Goal: Information Seeking & Learning: Learn about a topic

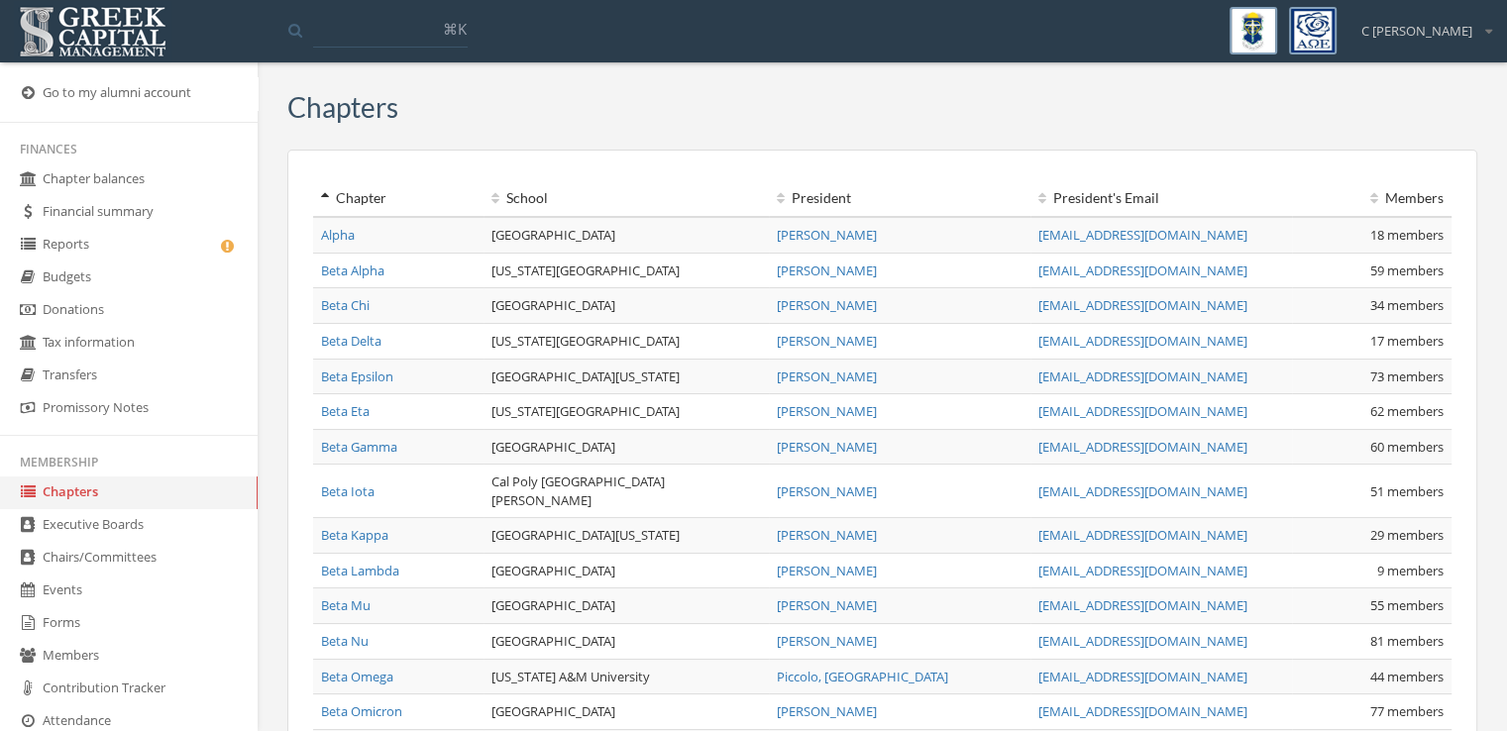
click at [150, 662] on link "Members" at bounding box center [129, 656] width 258 height 33
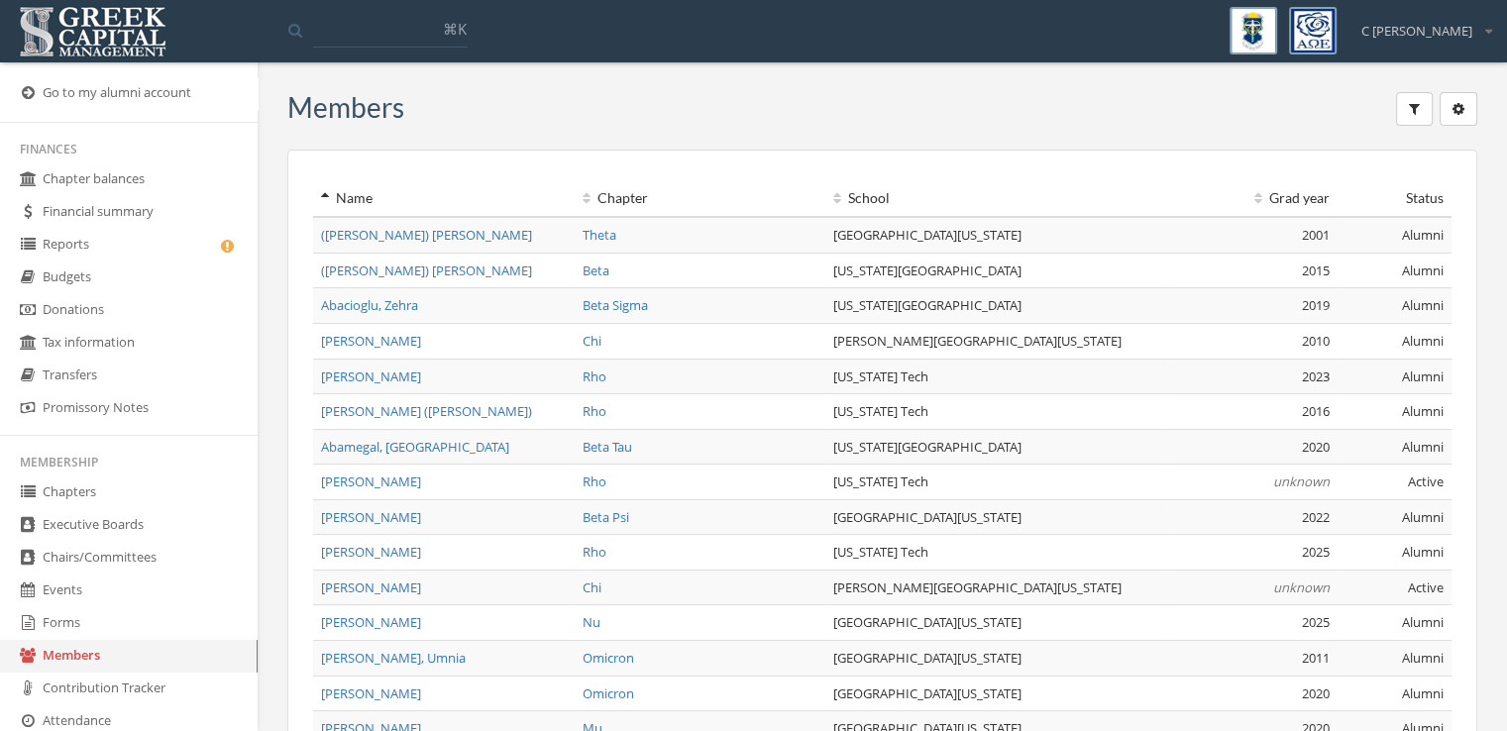
click at [382, 35] on input at bounding box center [390, 30] width 155 height 36
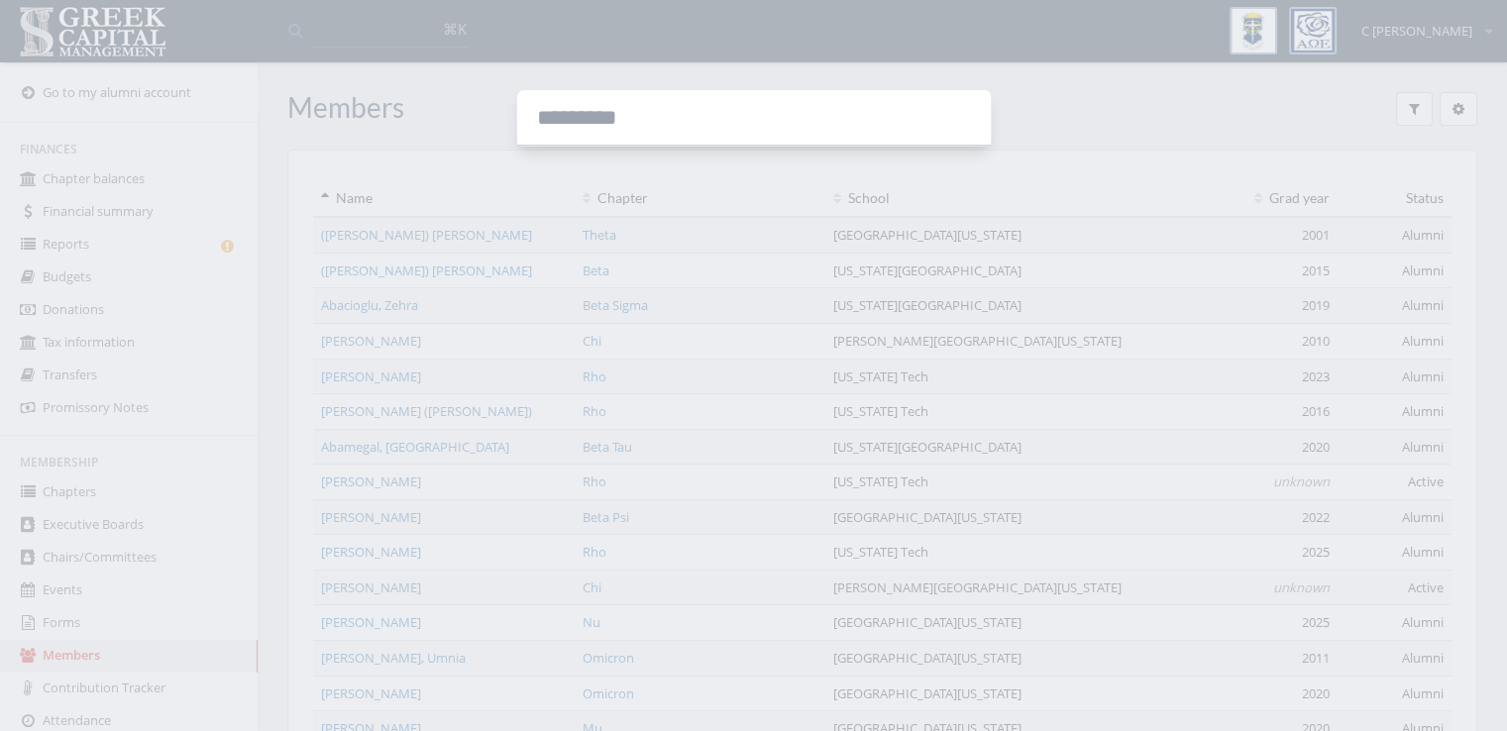
click at [456, 128] on div at bounding box center [753, 365] width 1507 height 731
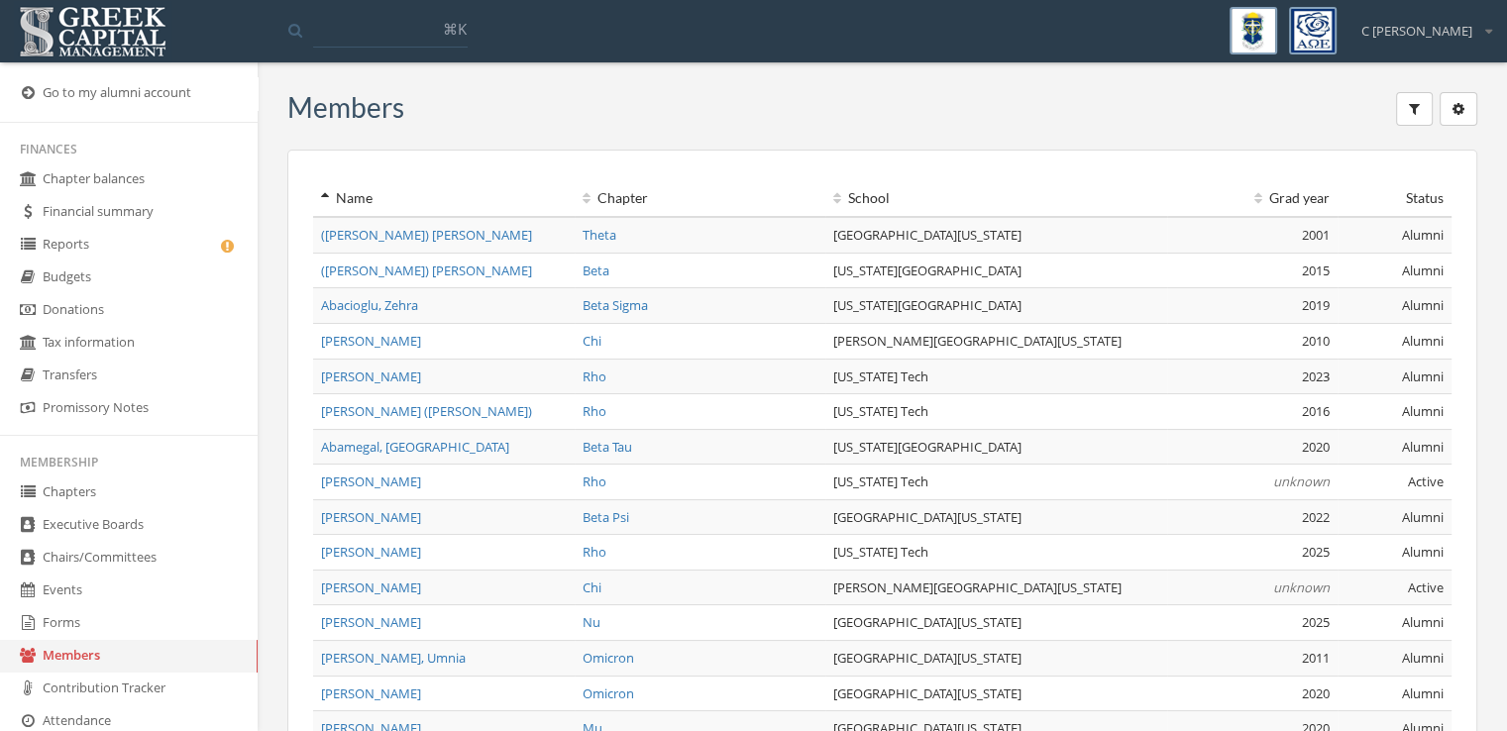
click at [1429, 105] on button "button" at bounding box center [1414, 109] width 37 height 34
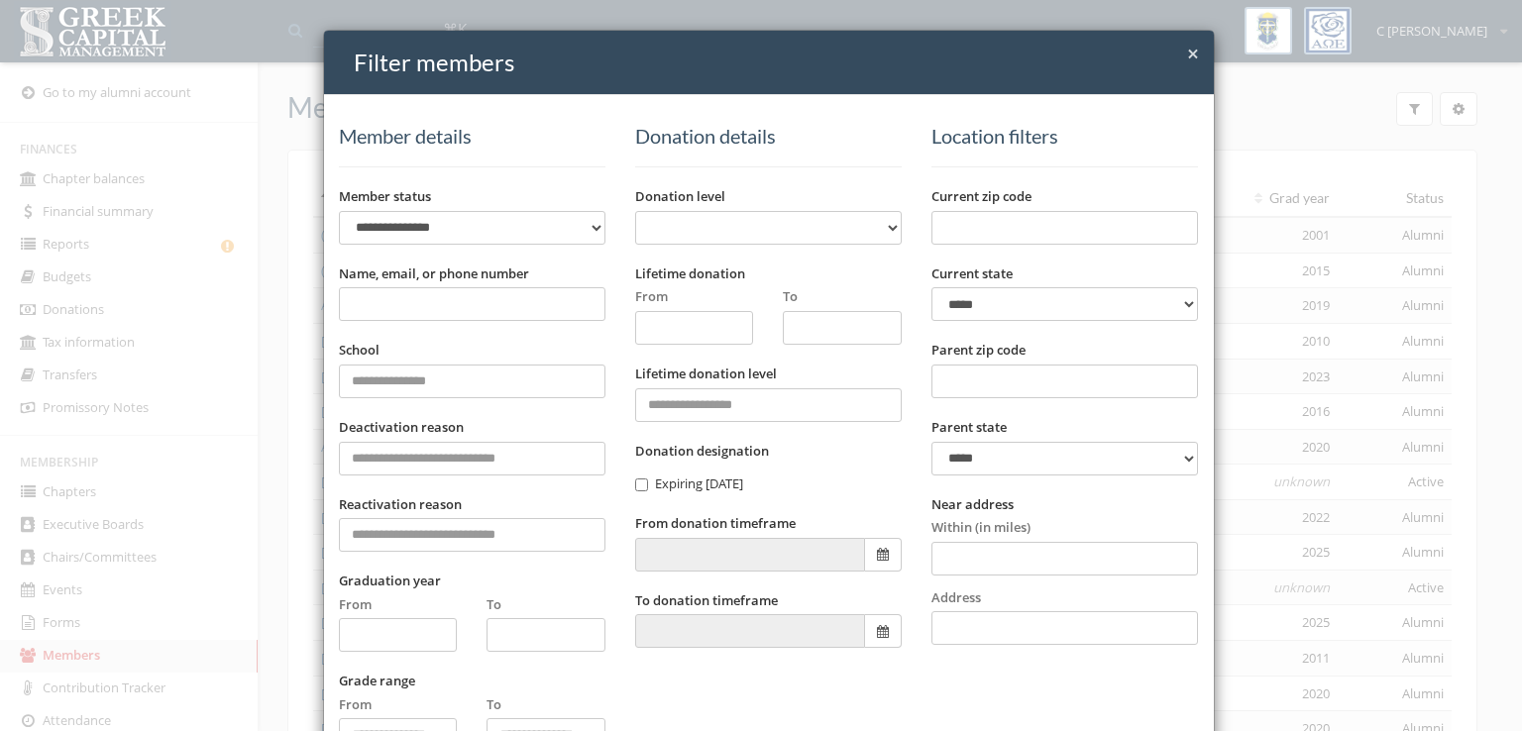
click at [423, 309] on input "Name, email, or phone number" at bounding box center [472, 304] width 266 height 34
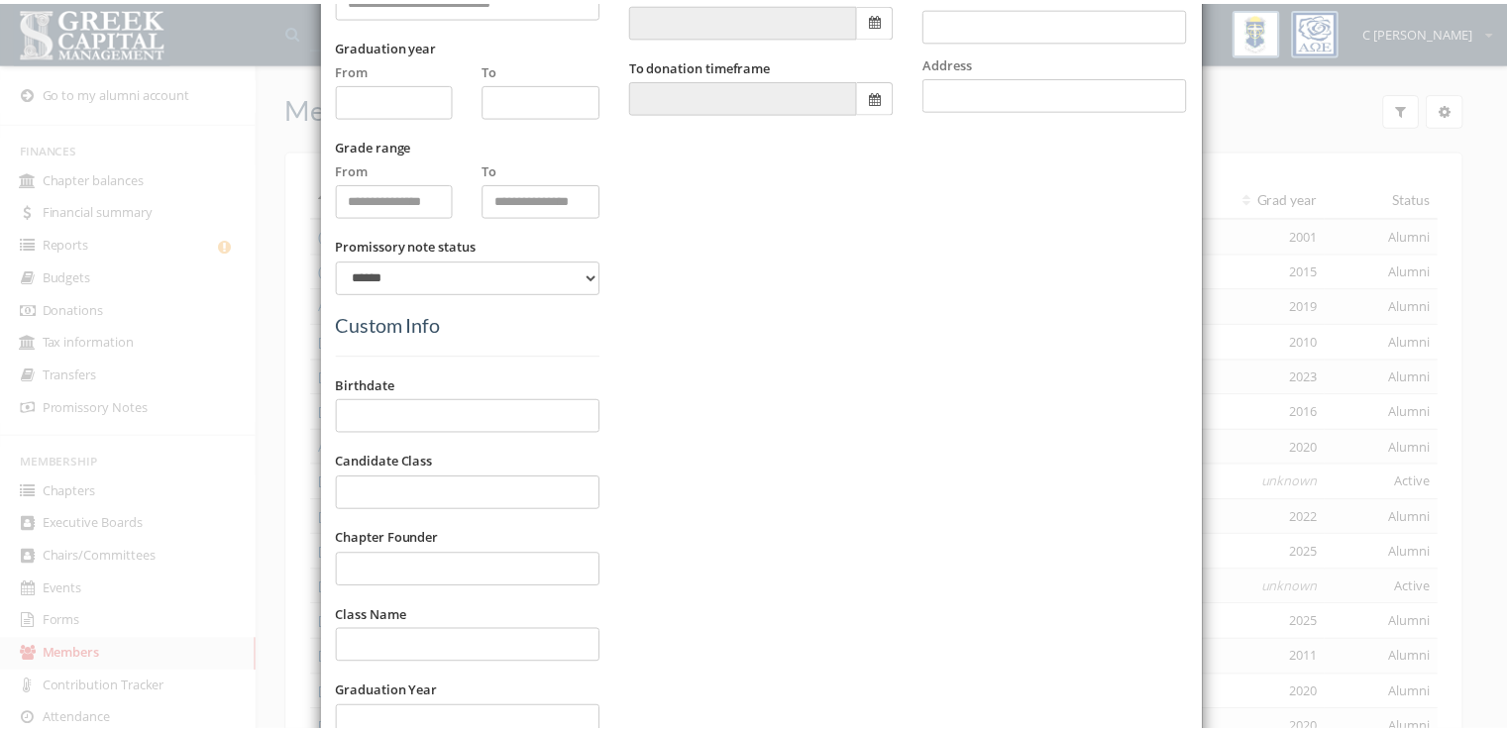
scroll to position [1133, 0]
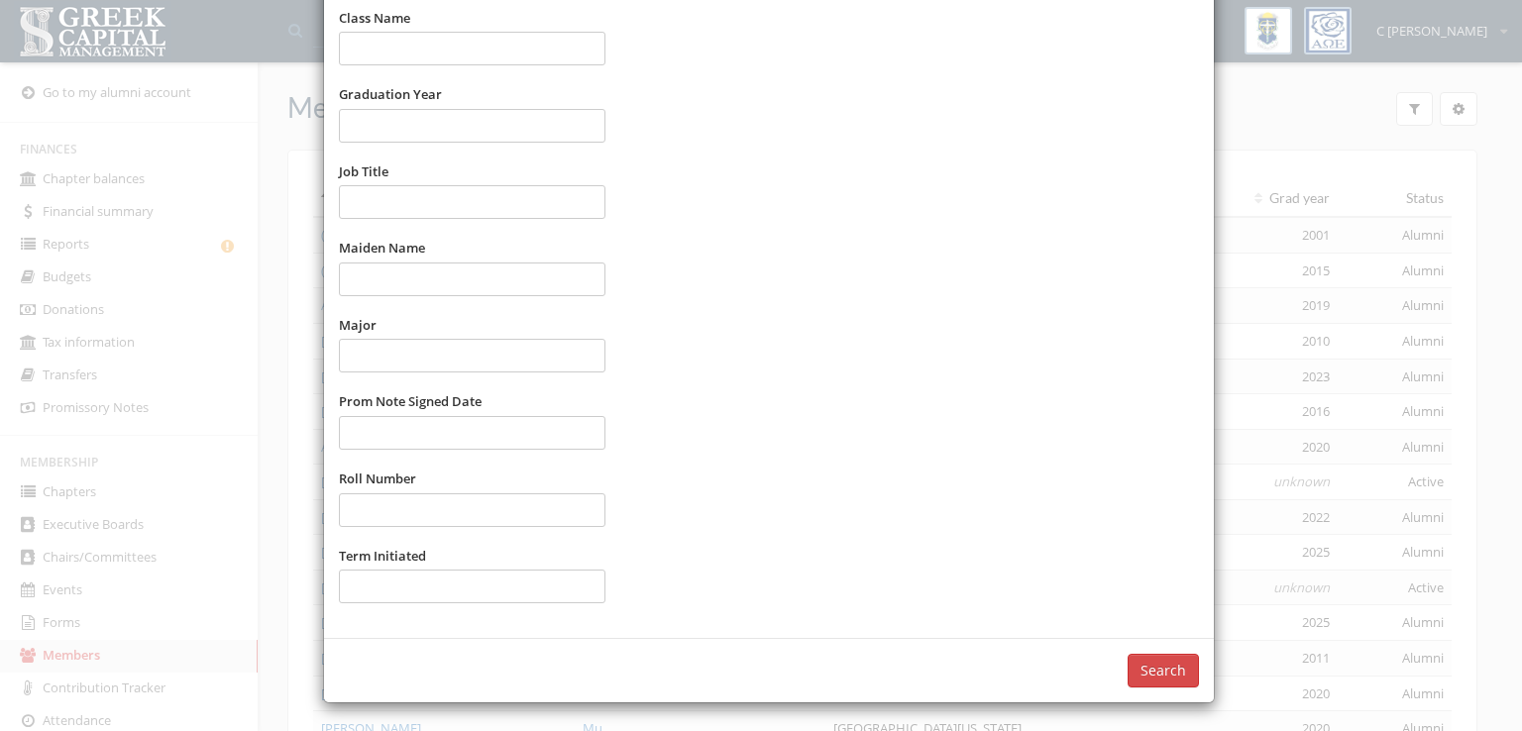
type input "*********"
click at [1154, 667] on button "Search" at bounding box center [1162, 671] width 71 height 34
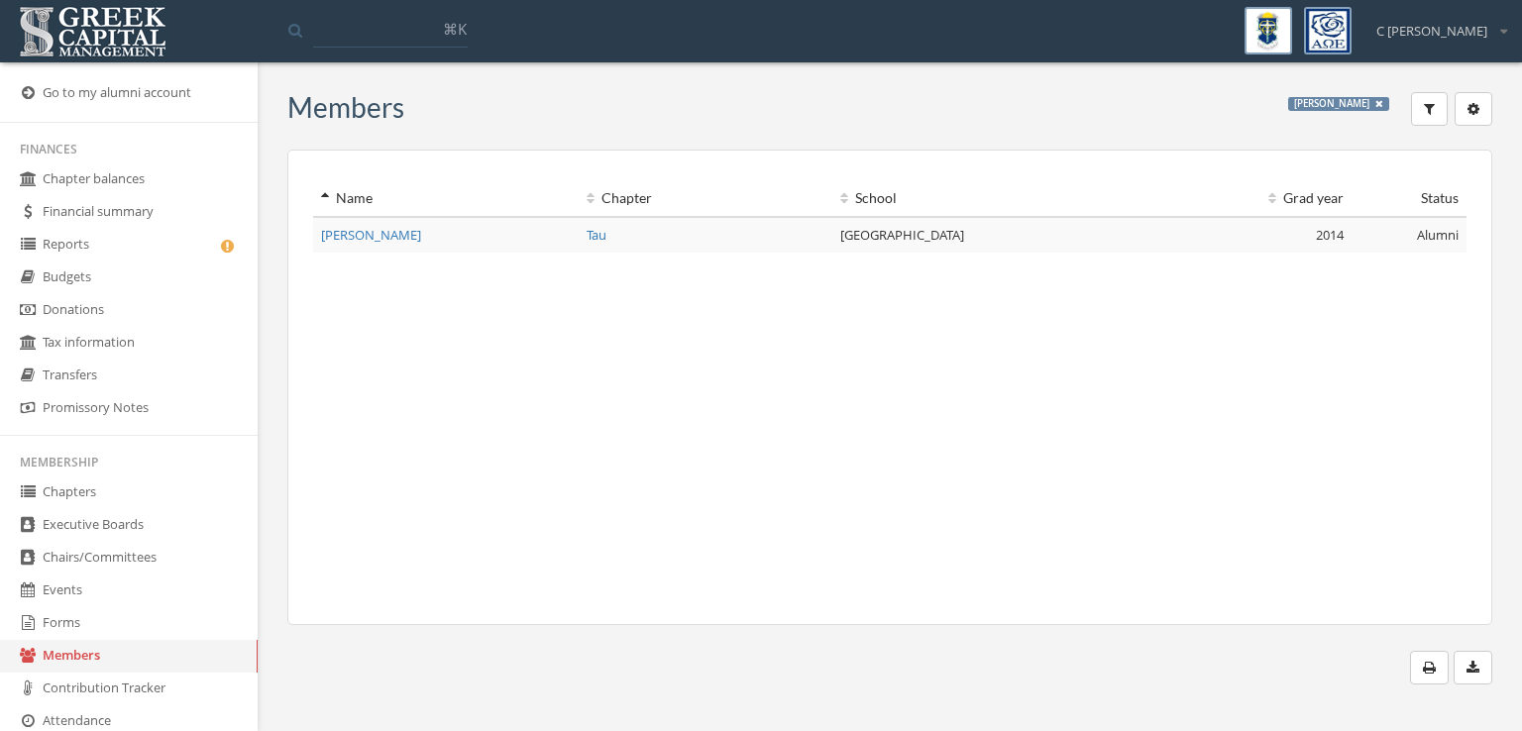
click at [421, 231] on span "[PERSON_NAME]" at bounding box center [371, 235] width 100 height 18
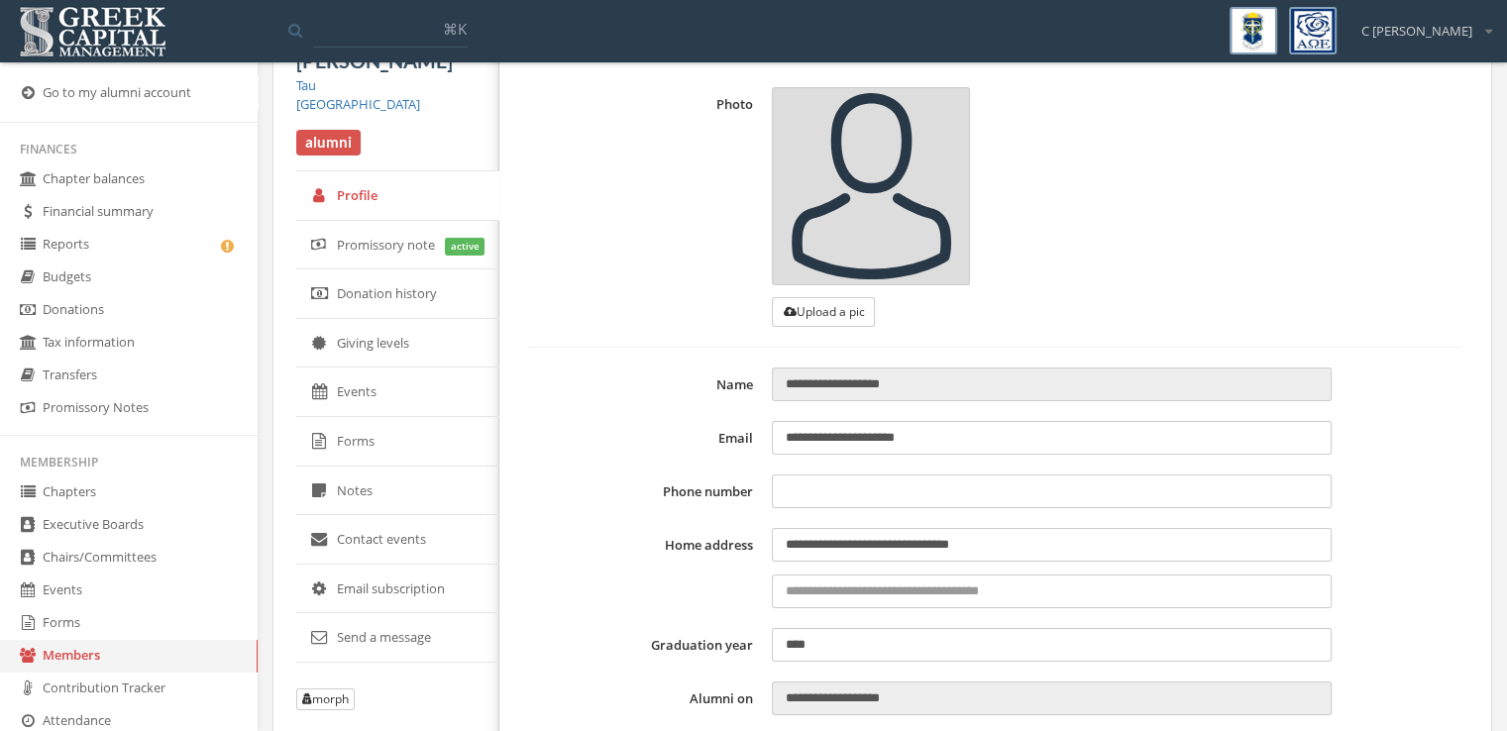
scroll to position [32, 0]
click at [368, 332] on link "Giving levels" at bounding box center [397, 343] width 203 height 50
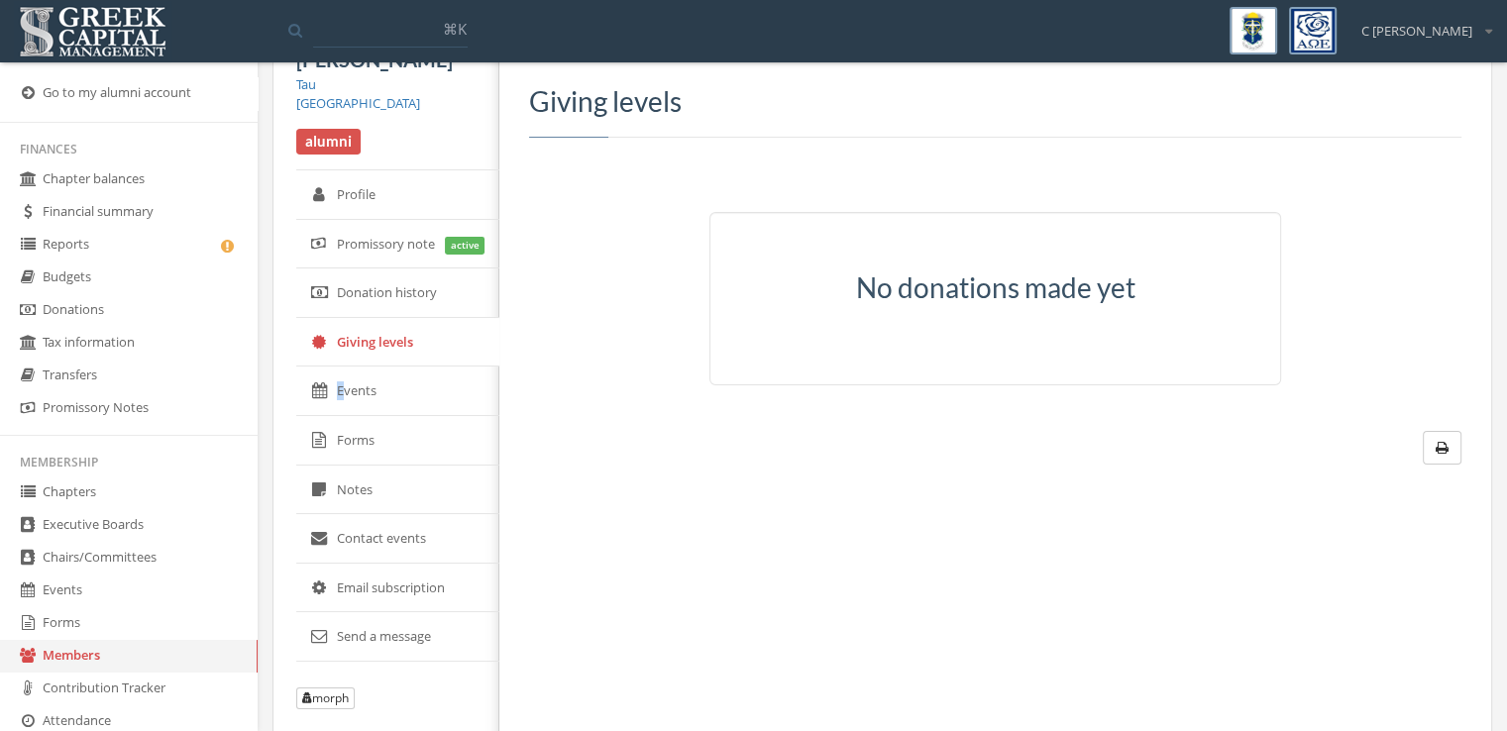
click at [341, 382] on link "Events" at bounding box center [397, 392] width 203 height 50
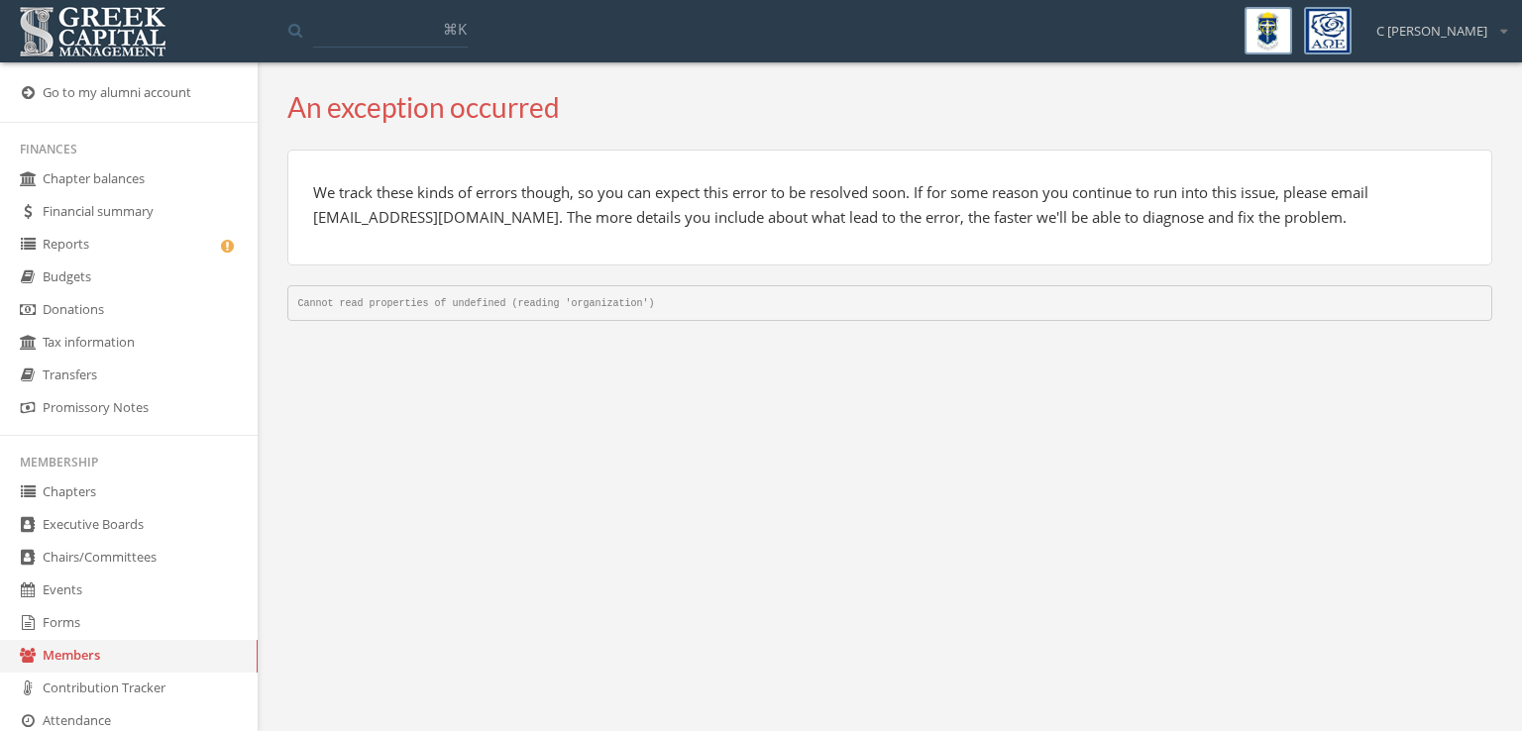
click at [98, 657] on link "Members" at bounding box center [129, 656] width 258 height 33
click at [76, 663] on link "Members" at bounding box center [129, 656] width 258 height 33
click at [108, 47] on img at bounding box center [93, 31] width 158 height 61
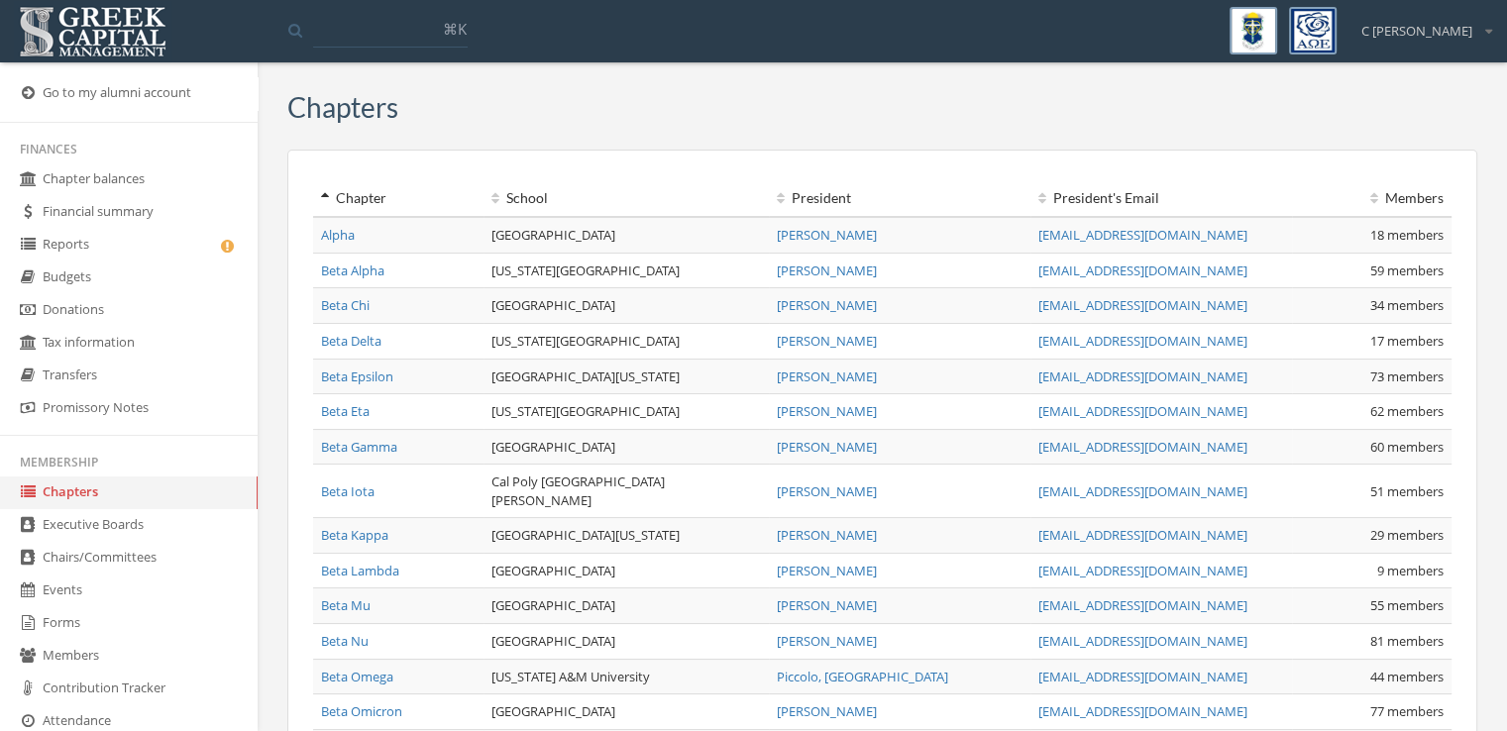
click at [119, 654] on link "Members" at bounding box center [129, 656] width 258 height 33
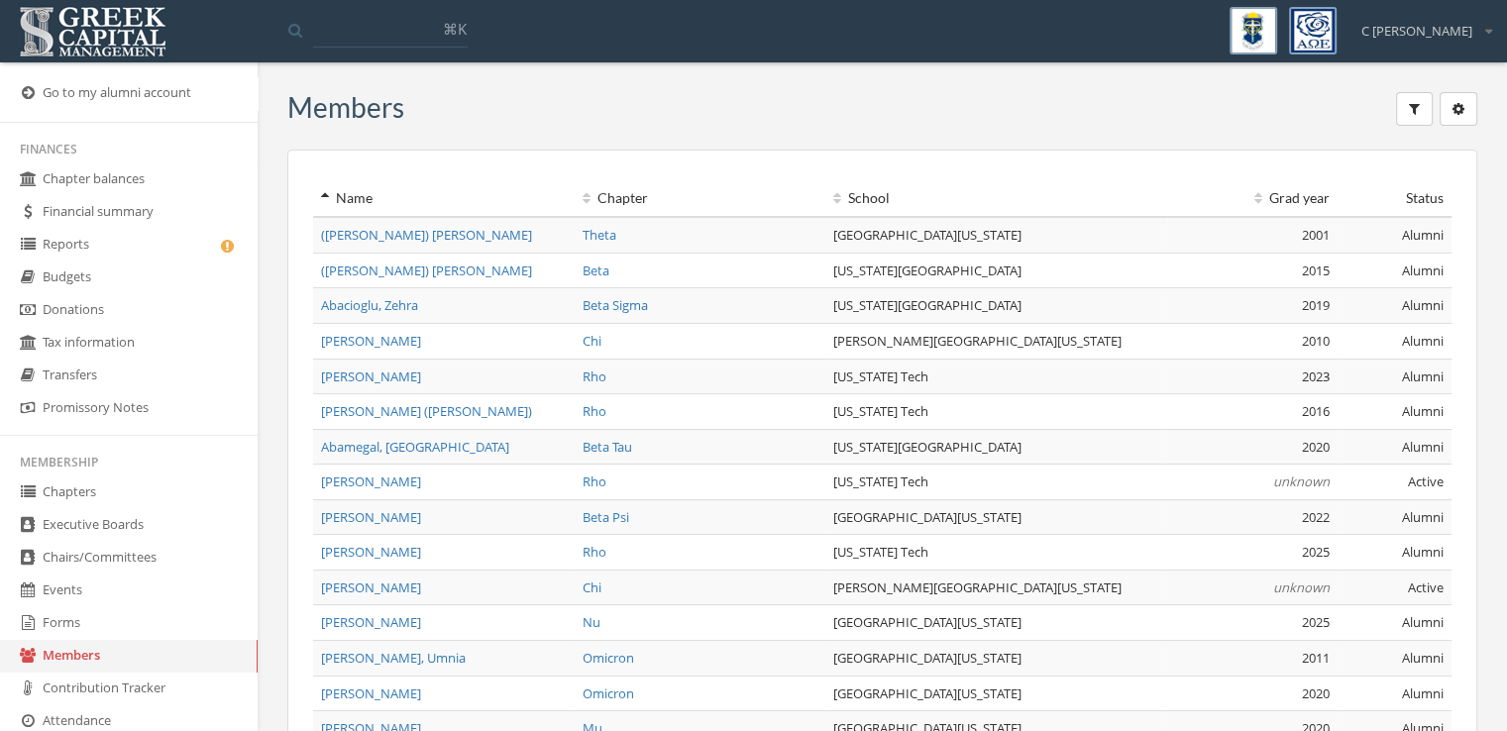
click at [1414, 99] on button "button" at bounding box center [1414, 109] width 37 height 34
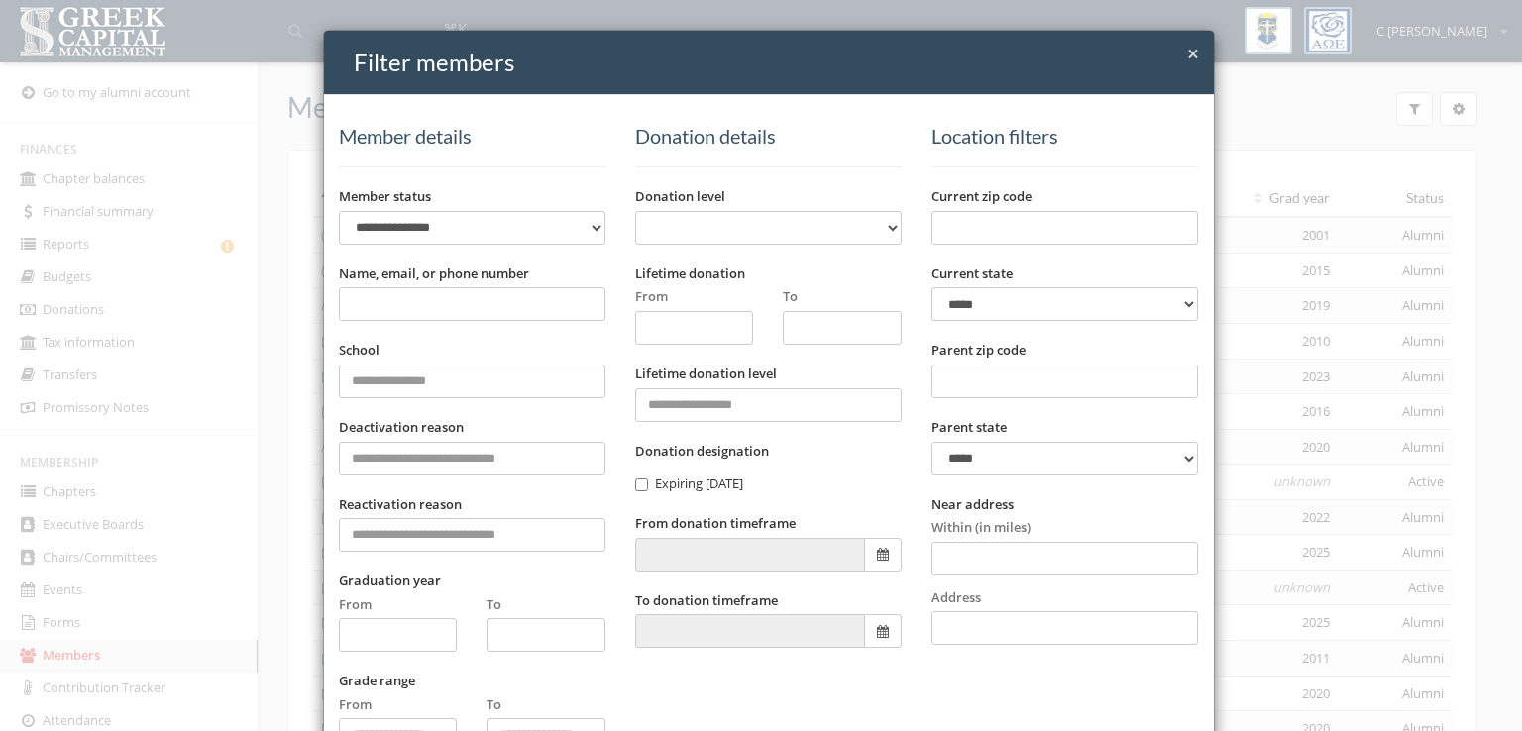
click at [494, 306] on input "Name, email, or phone number" at bounding box center [472, 304] width 266 height 34
click at [1188, 53] on span "×" at bounding box center [1193, 54] width 12 height 28
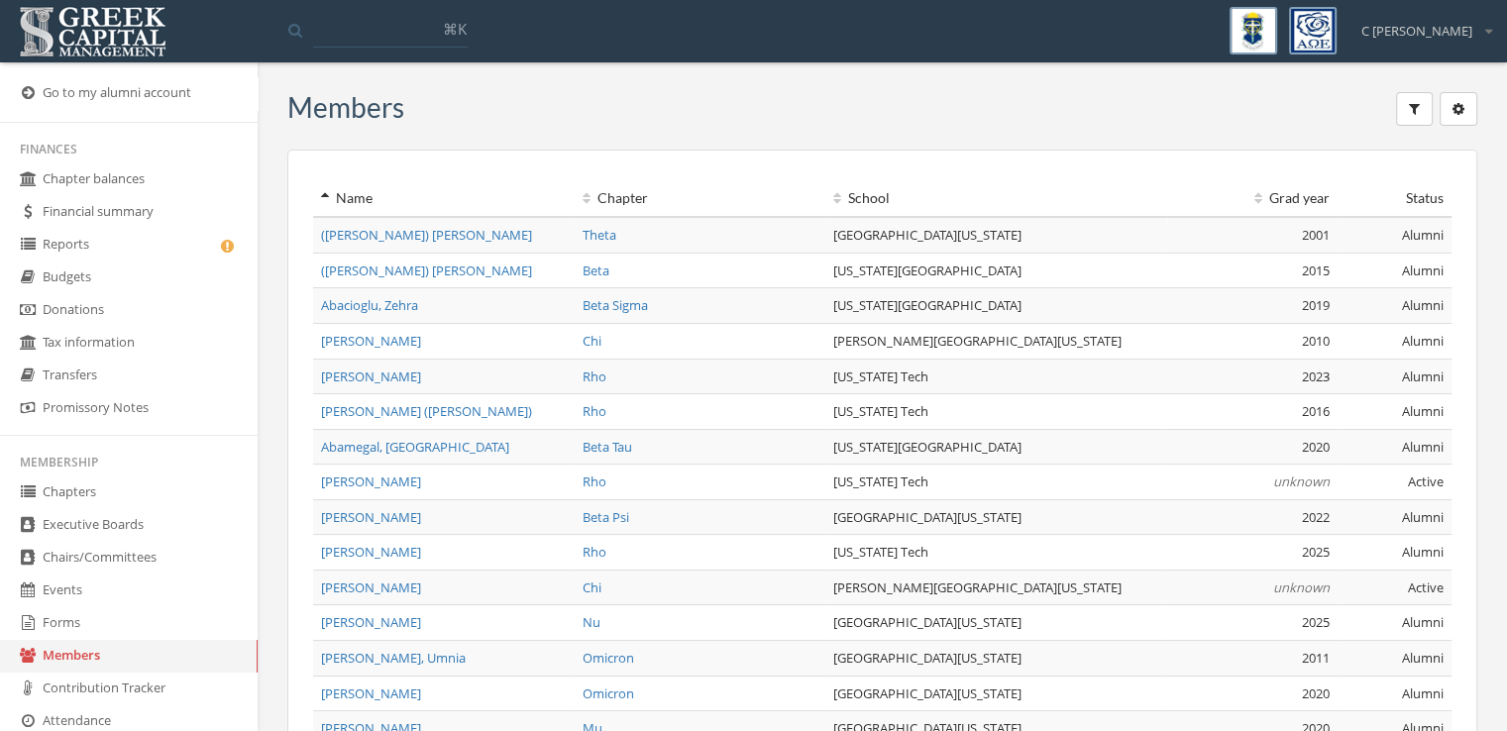
click at [91, 500] on link "Chapters" at bounding box center [129, 493] width 258 height 33
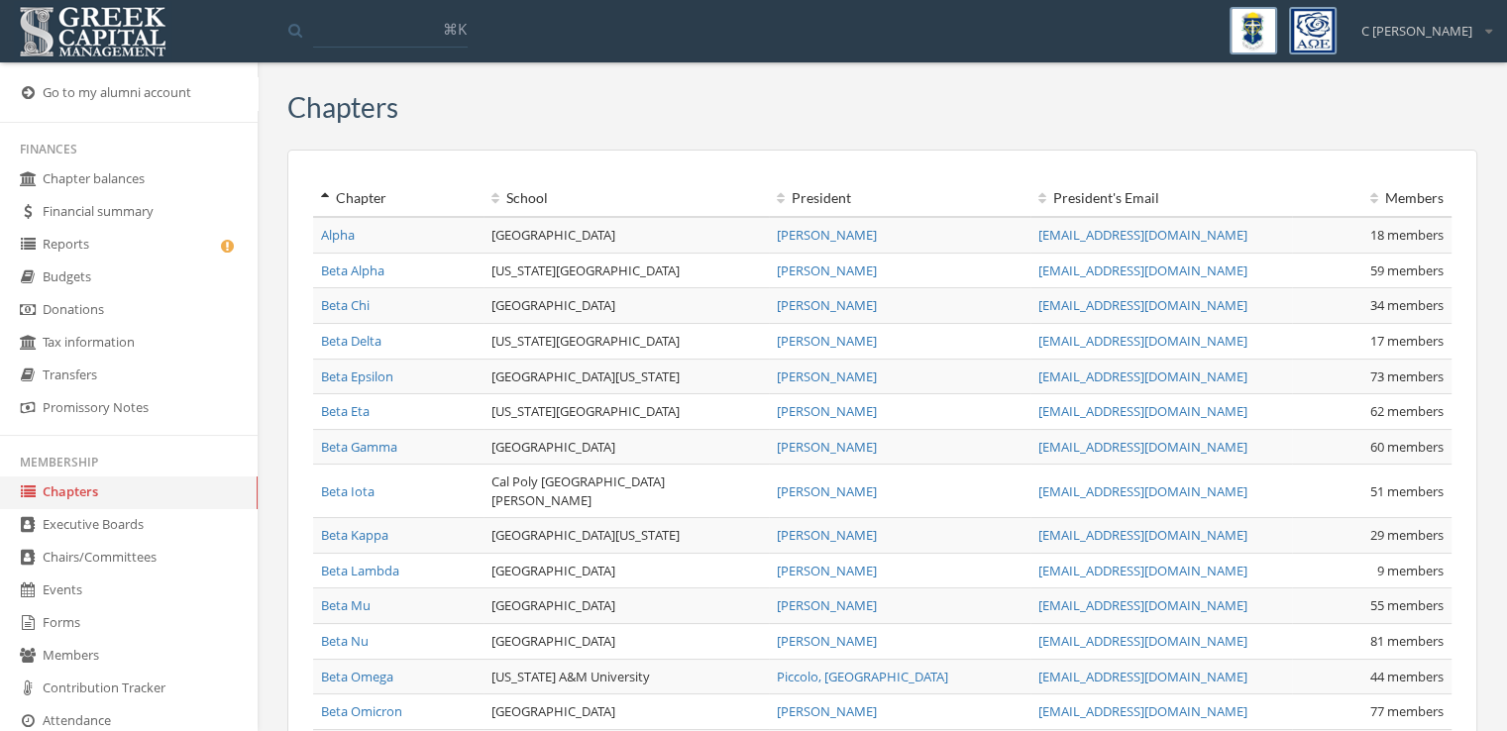
click at [869, 232] on link "[PERSON_NAME]" at bounding box center [827, 235] width 100 height 18
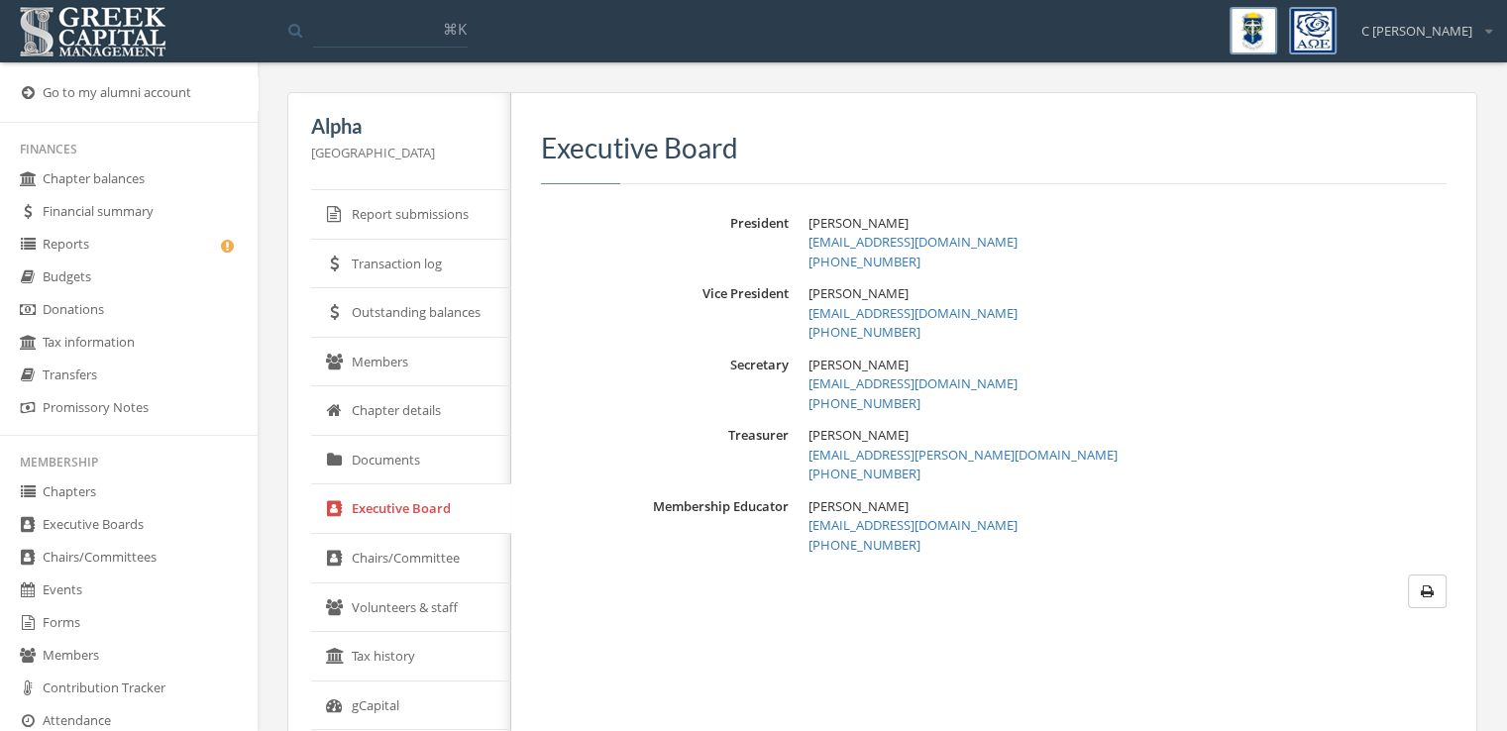
click at [412, 209] on link "Report submissions" at bounding box center [411, 215] width 200 height 50
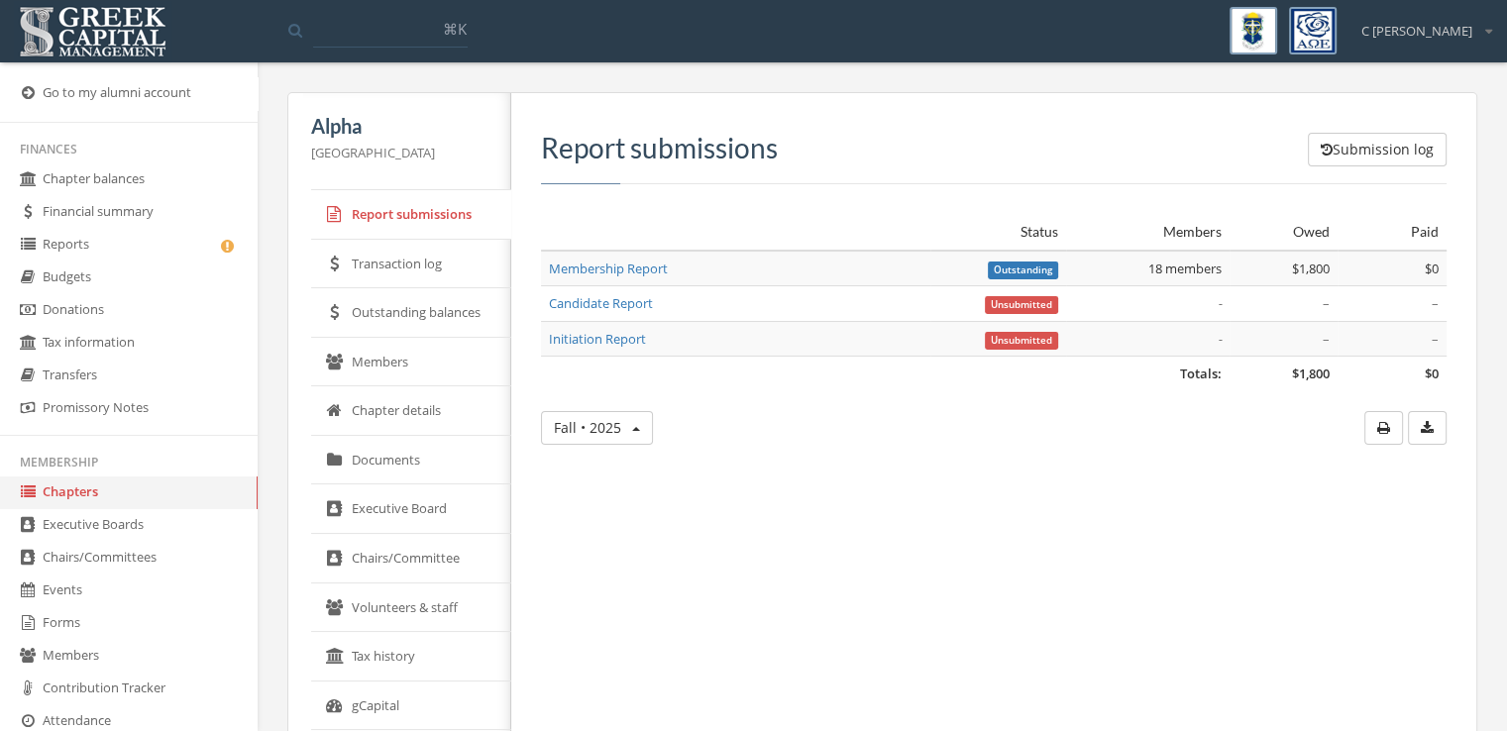
click at [564, 421] on span "Fall • 2025" at bounding box center [587, 427] width 67 height 19
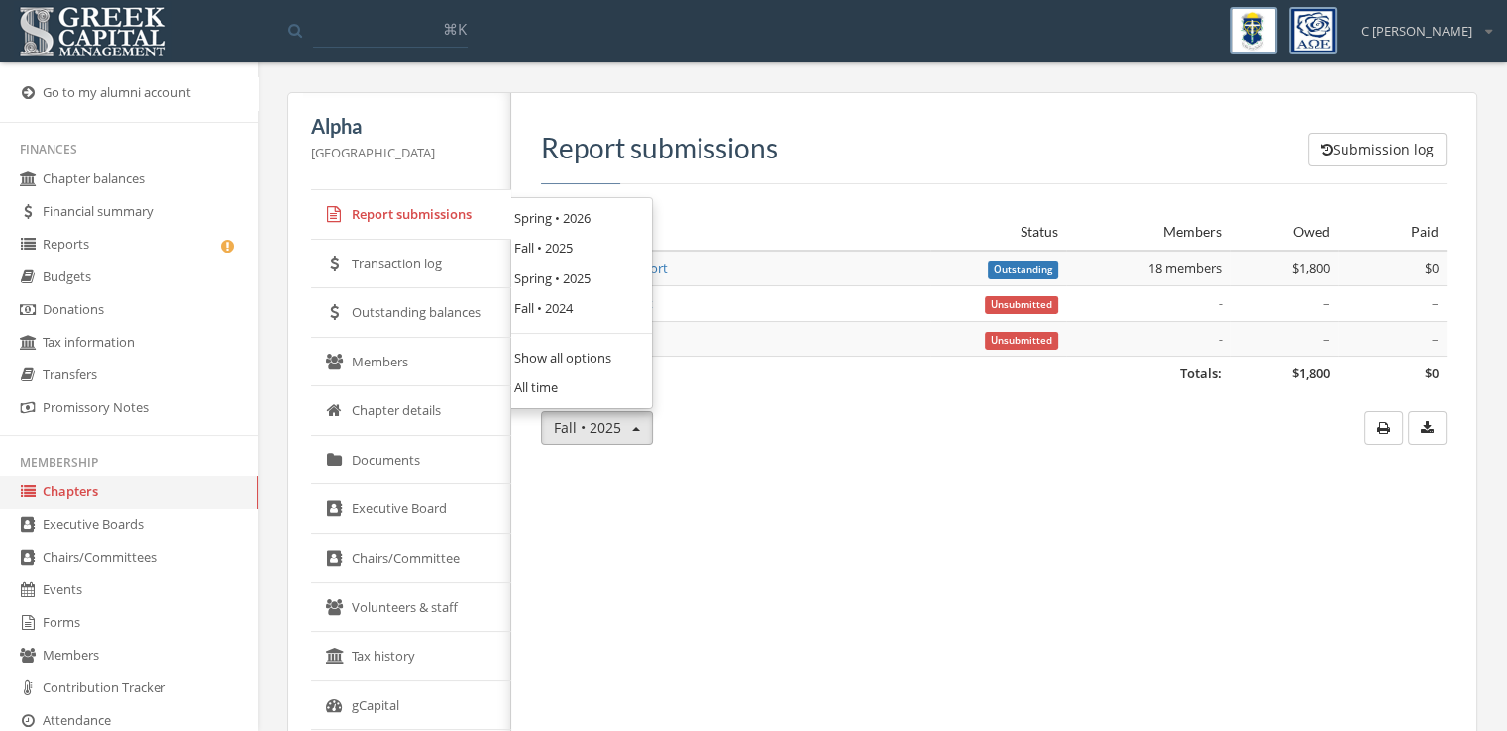
click at [571, 314] on link "Fall • 2024" at bounding box center [573, 308] width 143 height 31
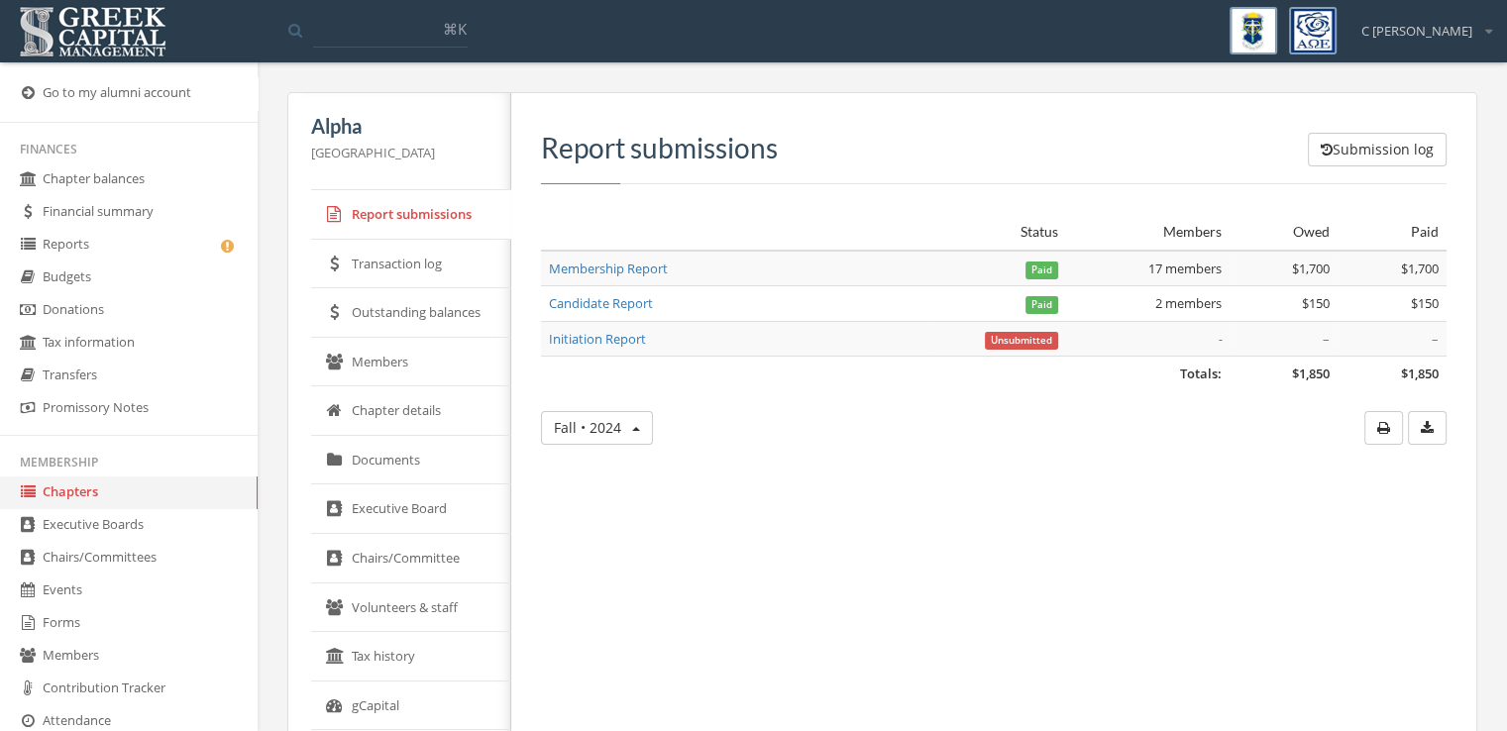
click at [563, 301] on link "Candidate Report" at bounding box center [601, 303] width 104 height 18
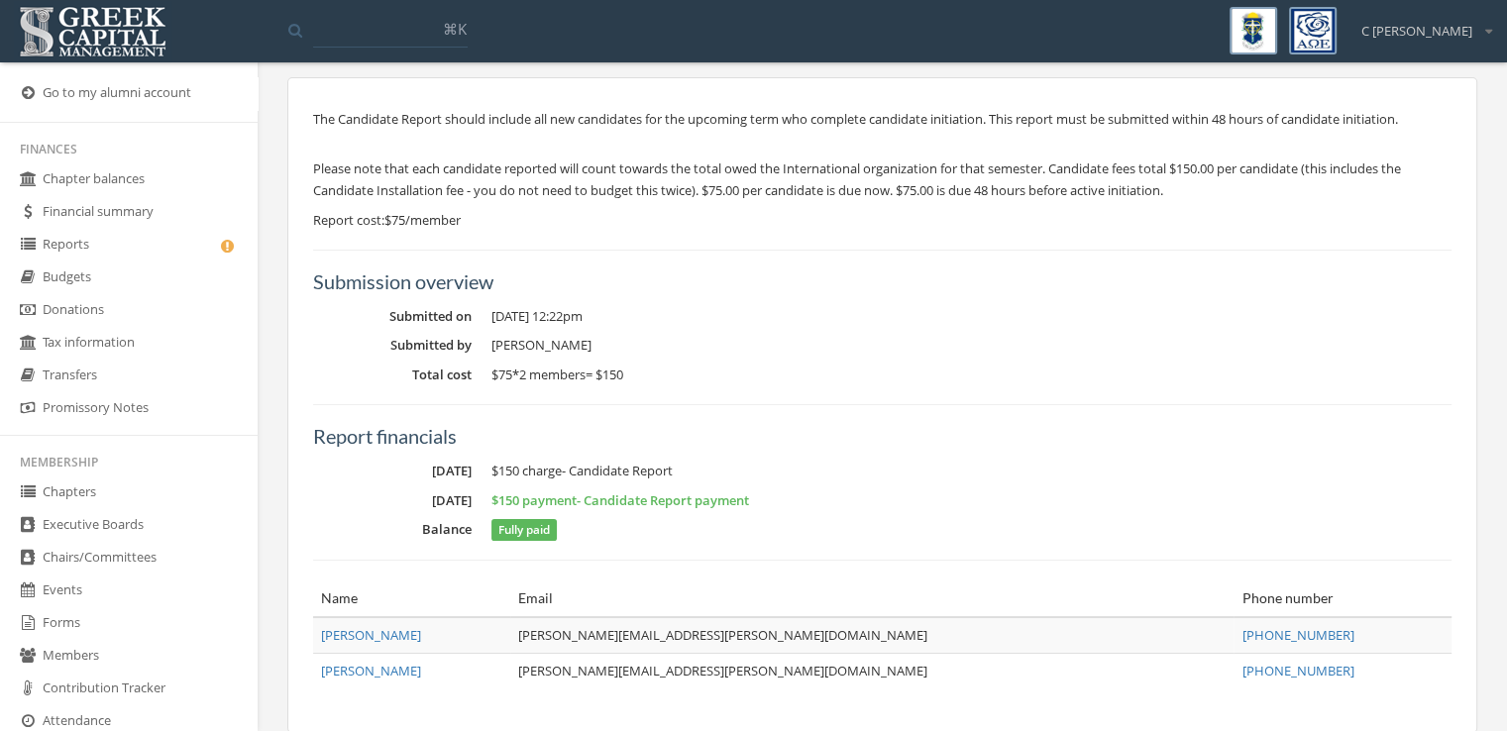
scroll to position [184, 0]
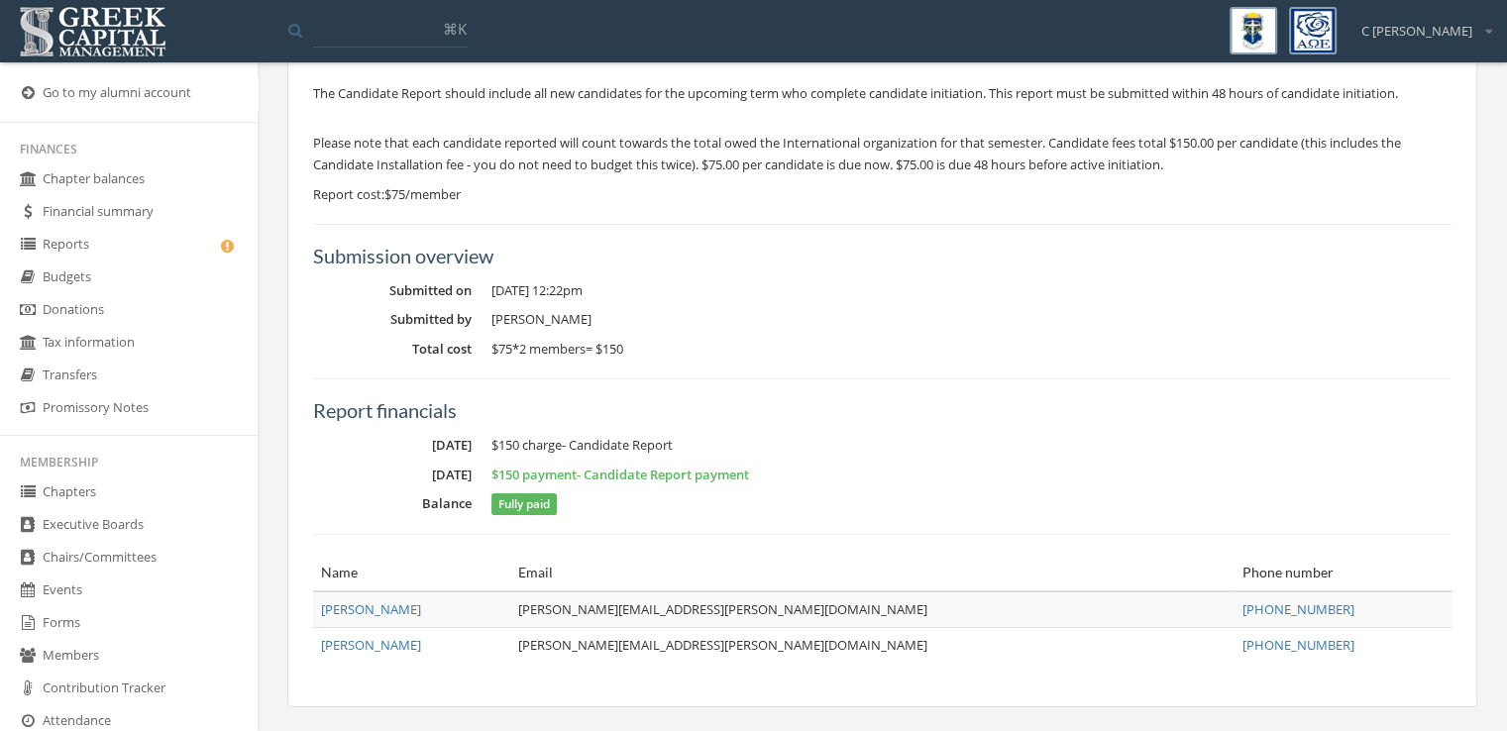
click at [406, 640] on span "Gernhart, Olivia" at bounding box center [371, 645] width 100 height 18
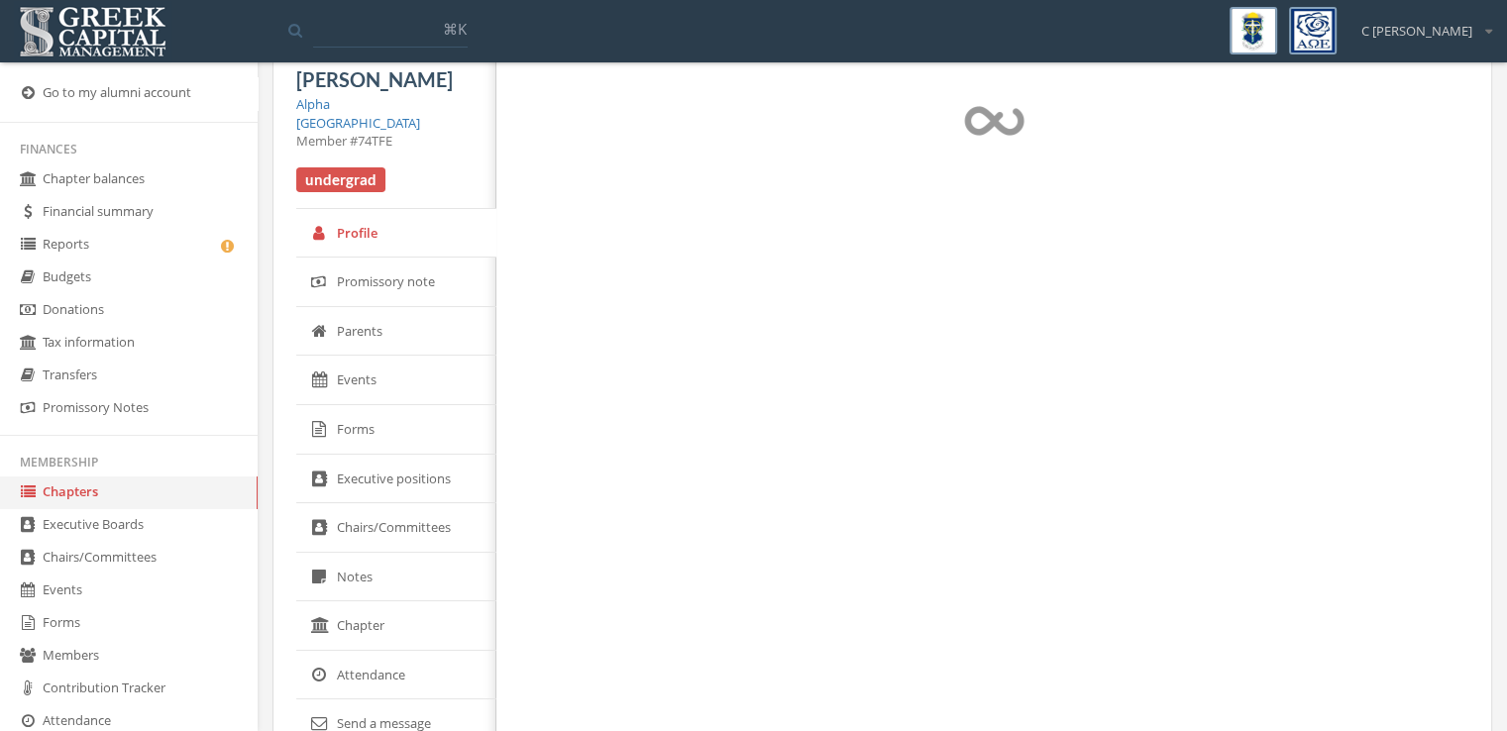
scroll to position [184, 0]
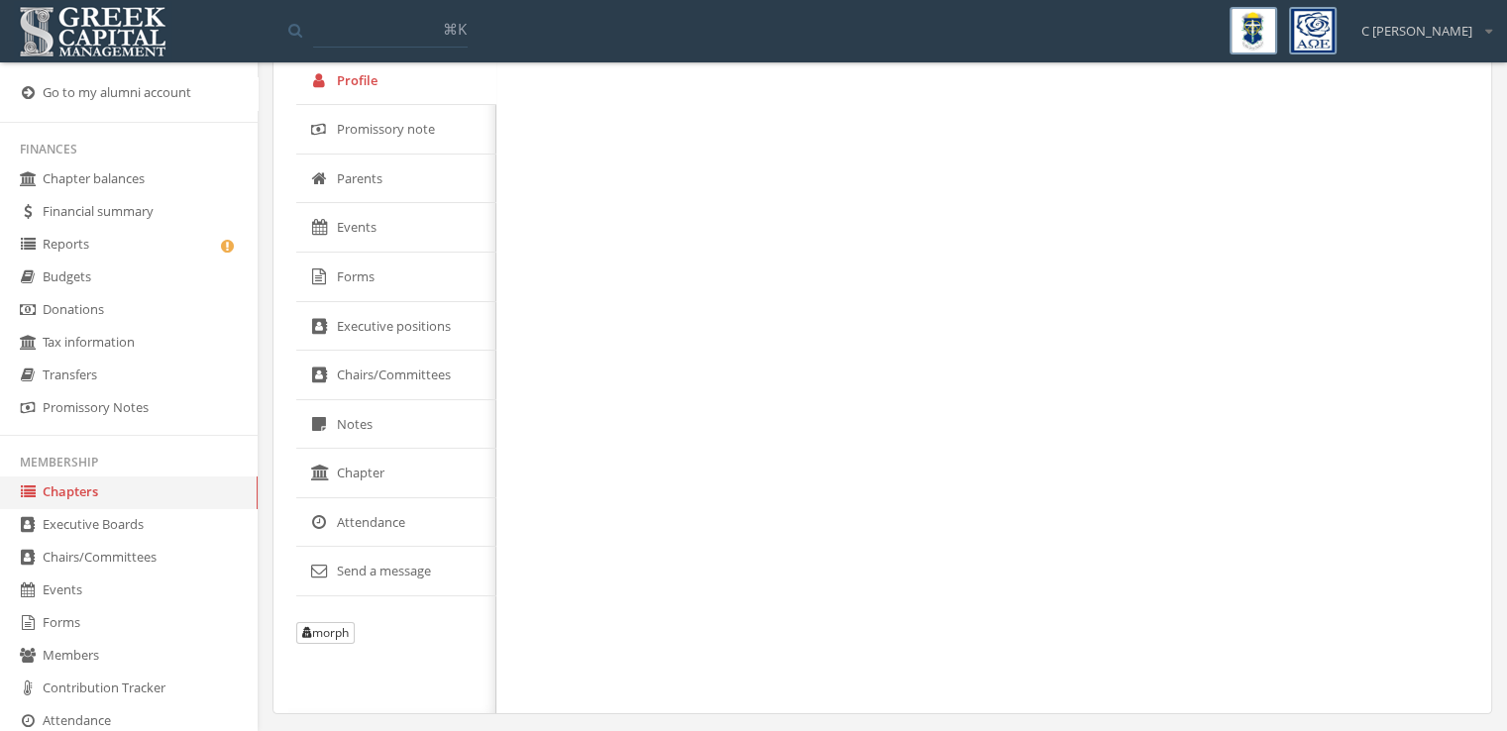
select select "******"
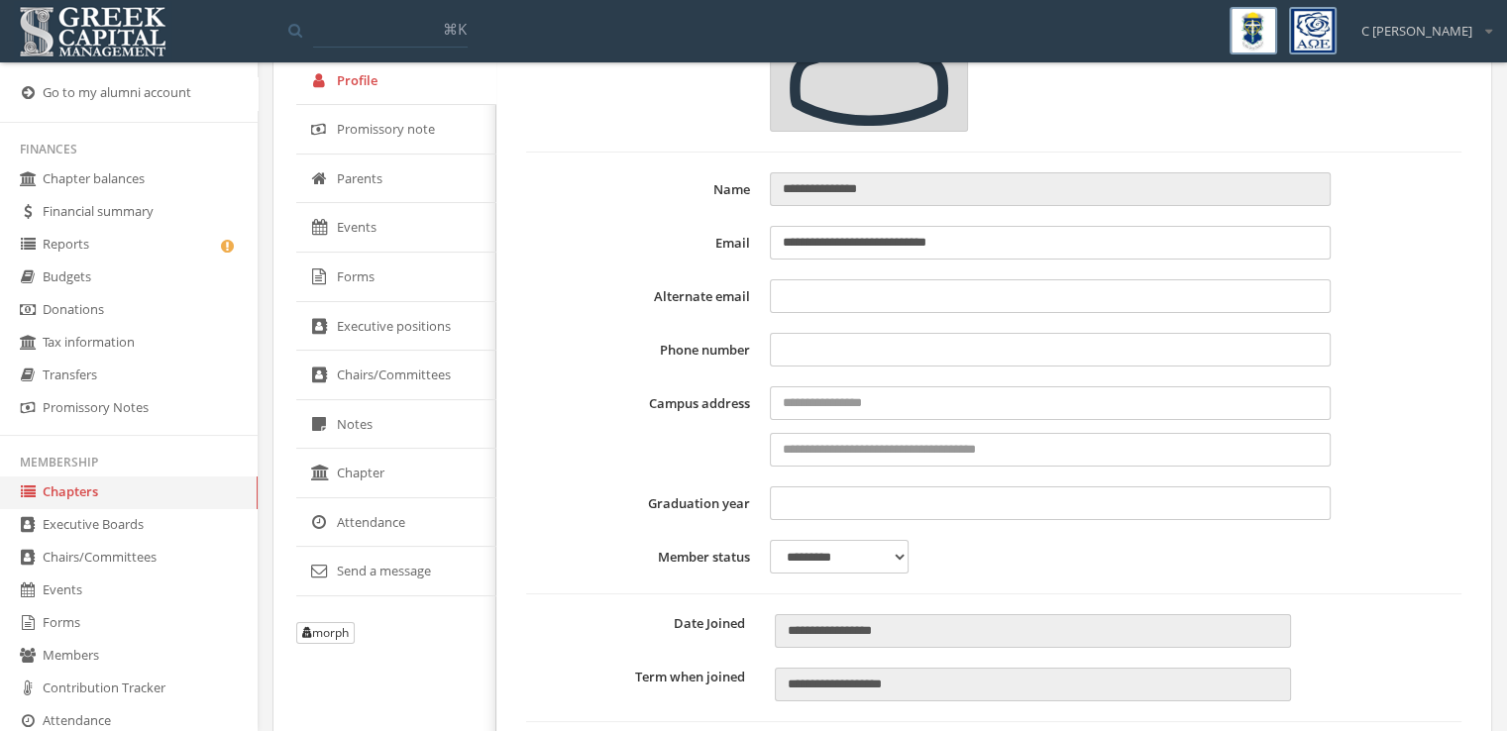
type input "**********"
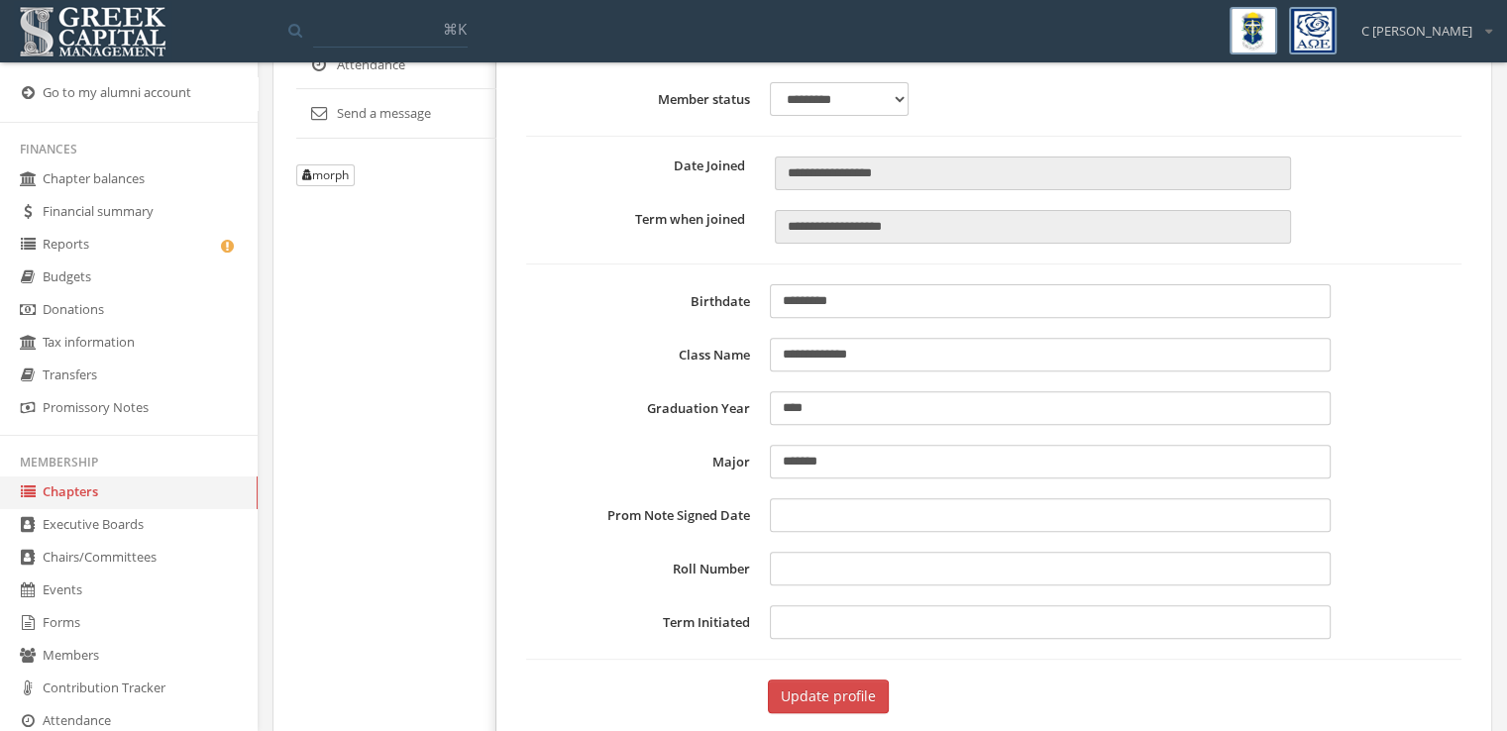
scroll to position [650, 0]
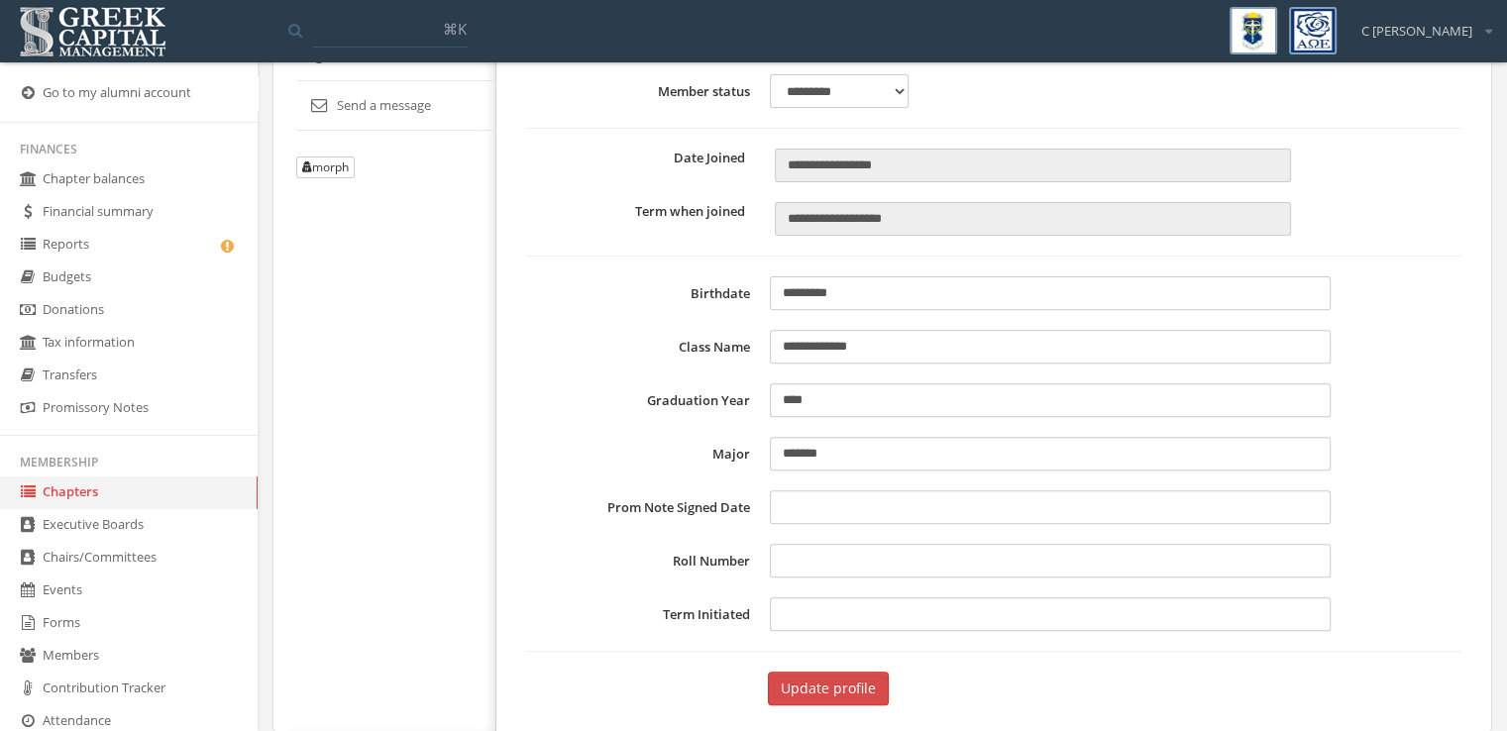
click at [901, 80] on select "********* ******" at bounding box center [839, 91] width 139 height 34
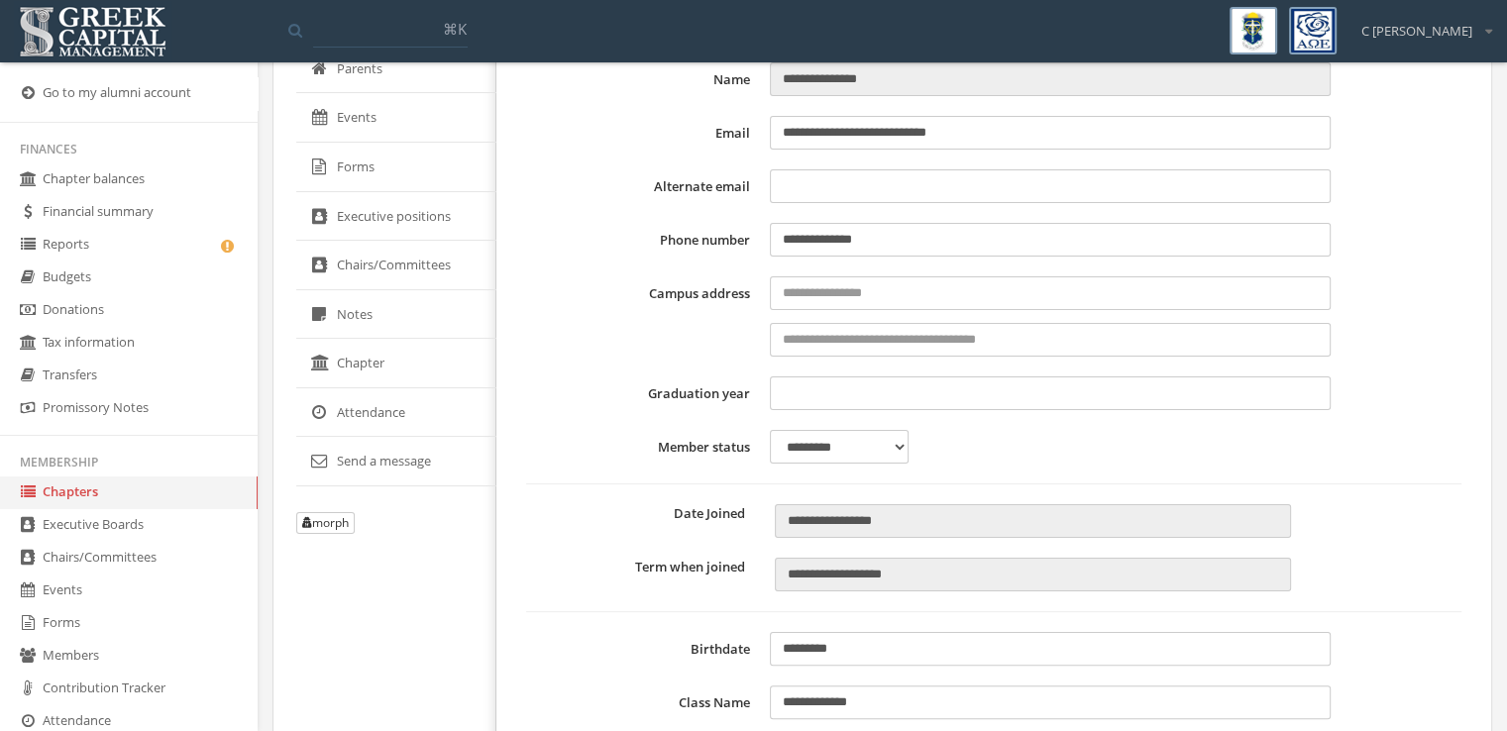
scroll to position [266, 0]
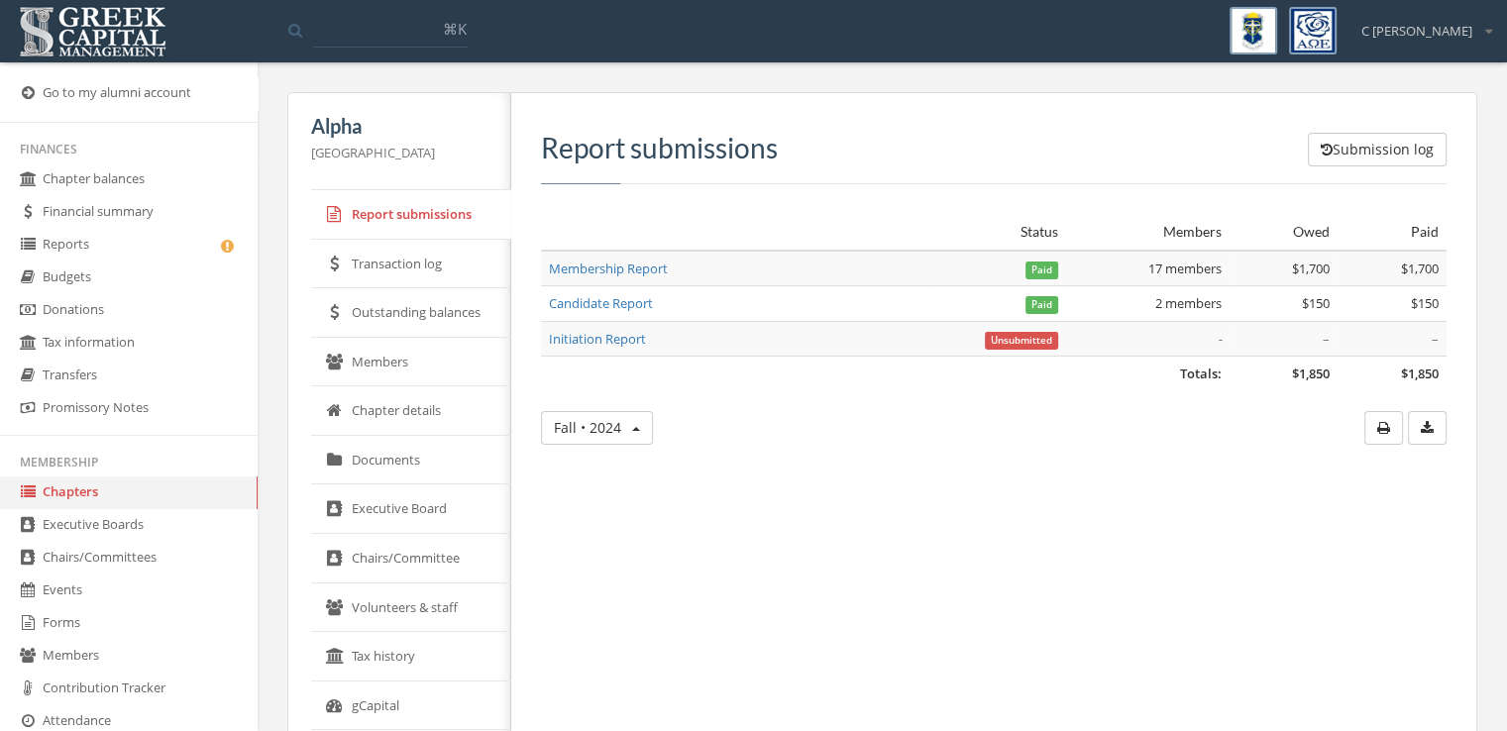
click at [383, 261] on link "Transaction log" at bounding box center [411, 265] width 200 height 50
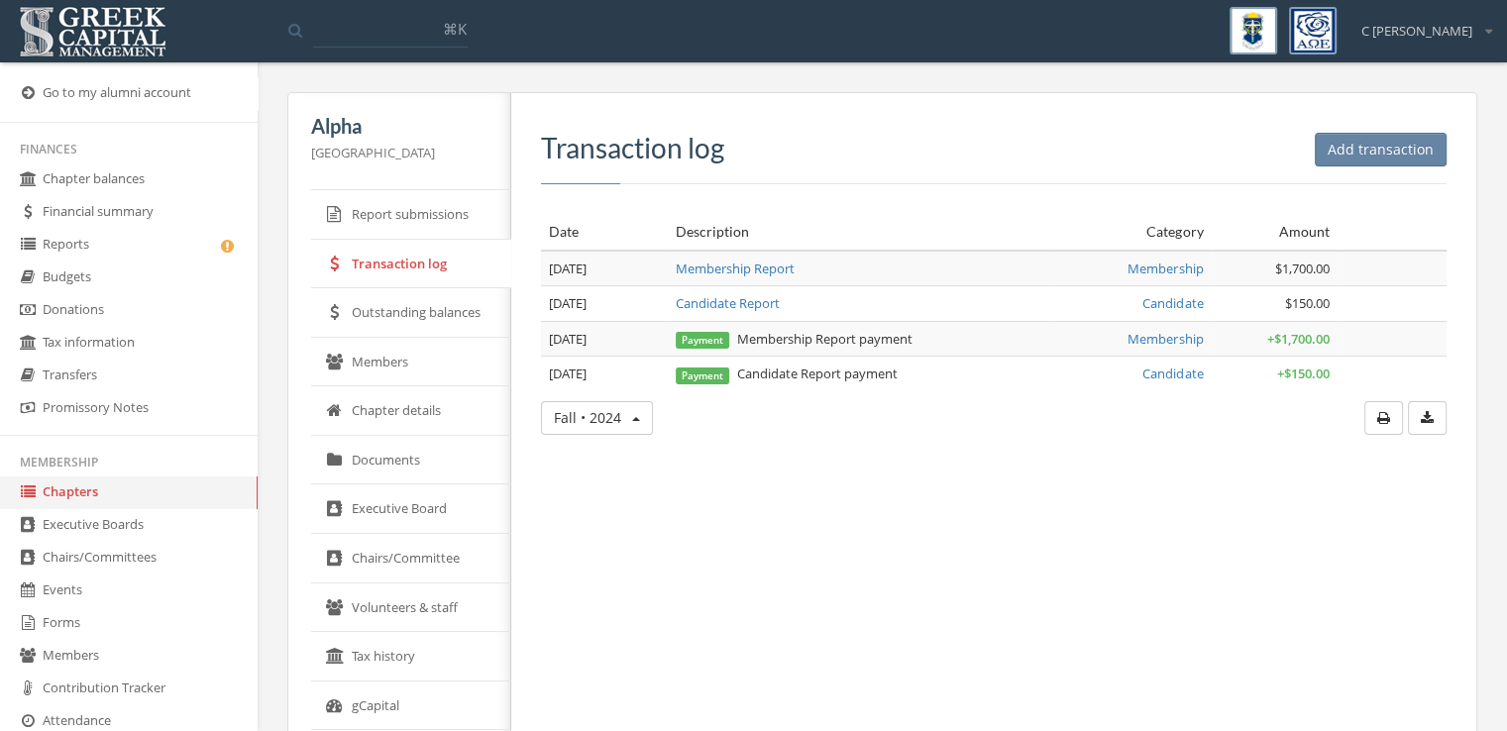
click at [387, 322] on link "Outstanding balances" at bounding box center [411, 313] width 200 height 50
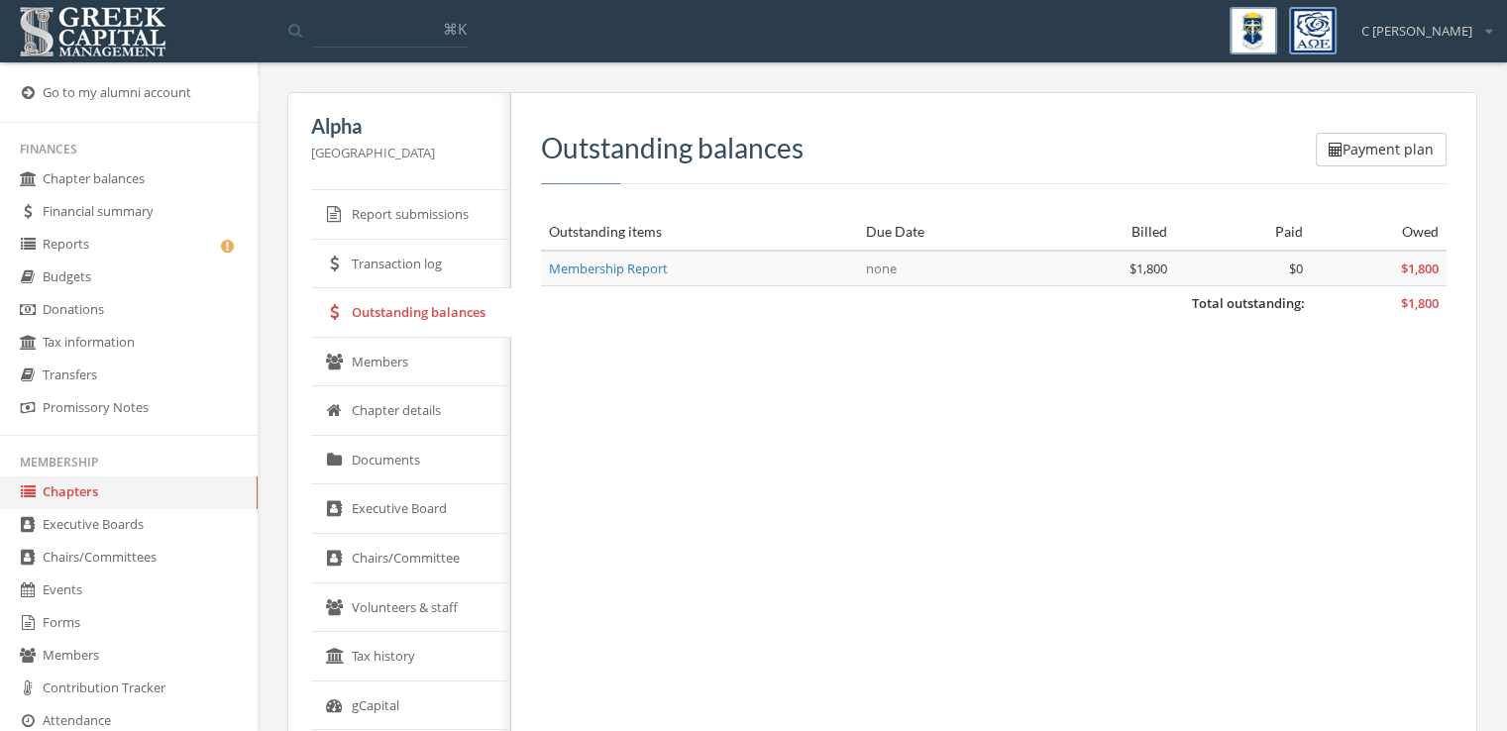
click at [389, 353] on link "Members" at bounding box center [411, 363] width 200 height 50
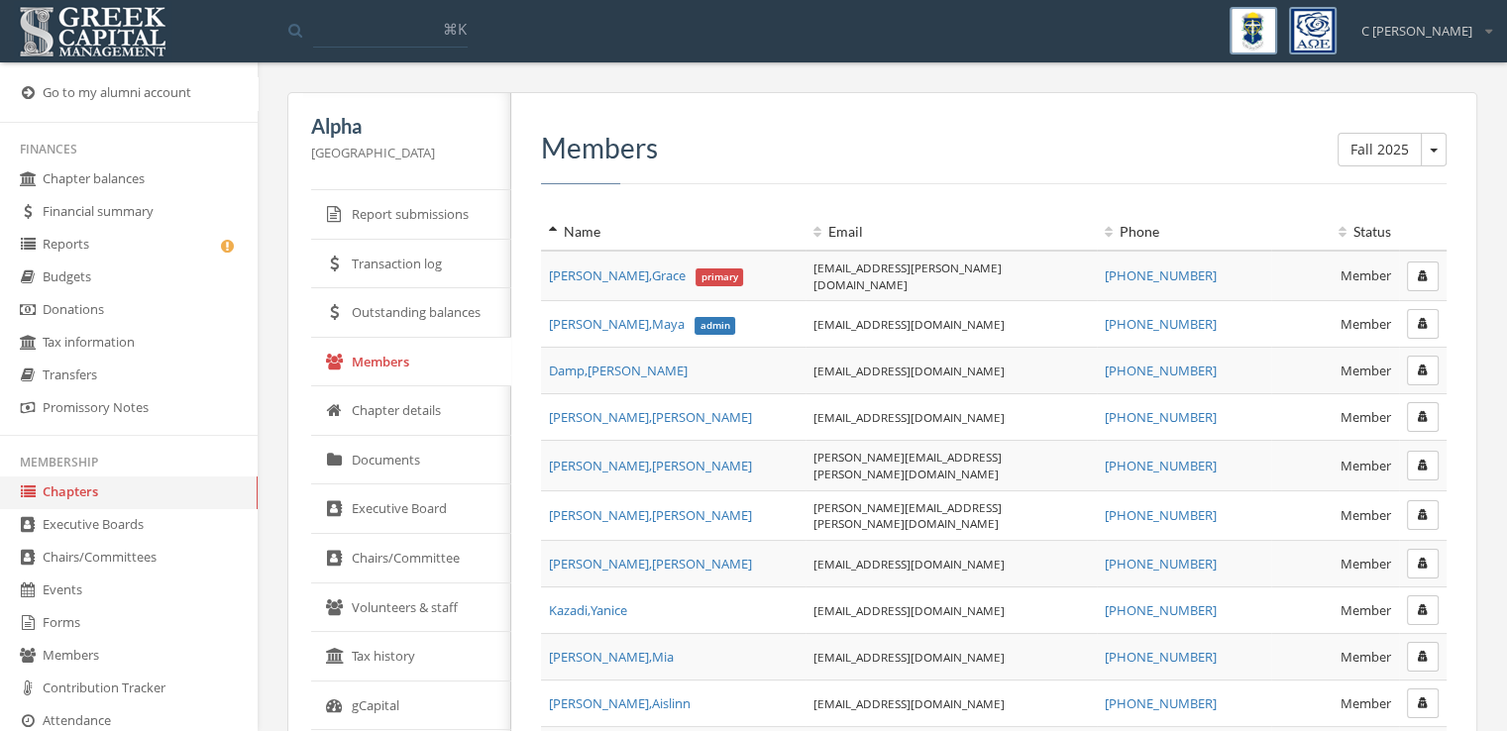
click at [432, 408] on link "Chapter details" at bounding box center [411, 411] width 200 height 50
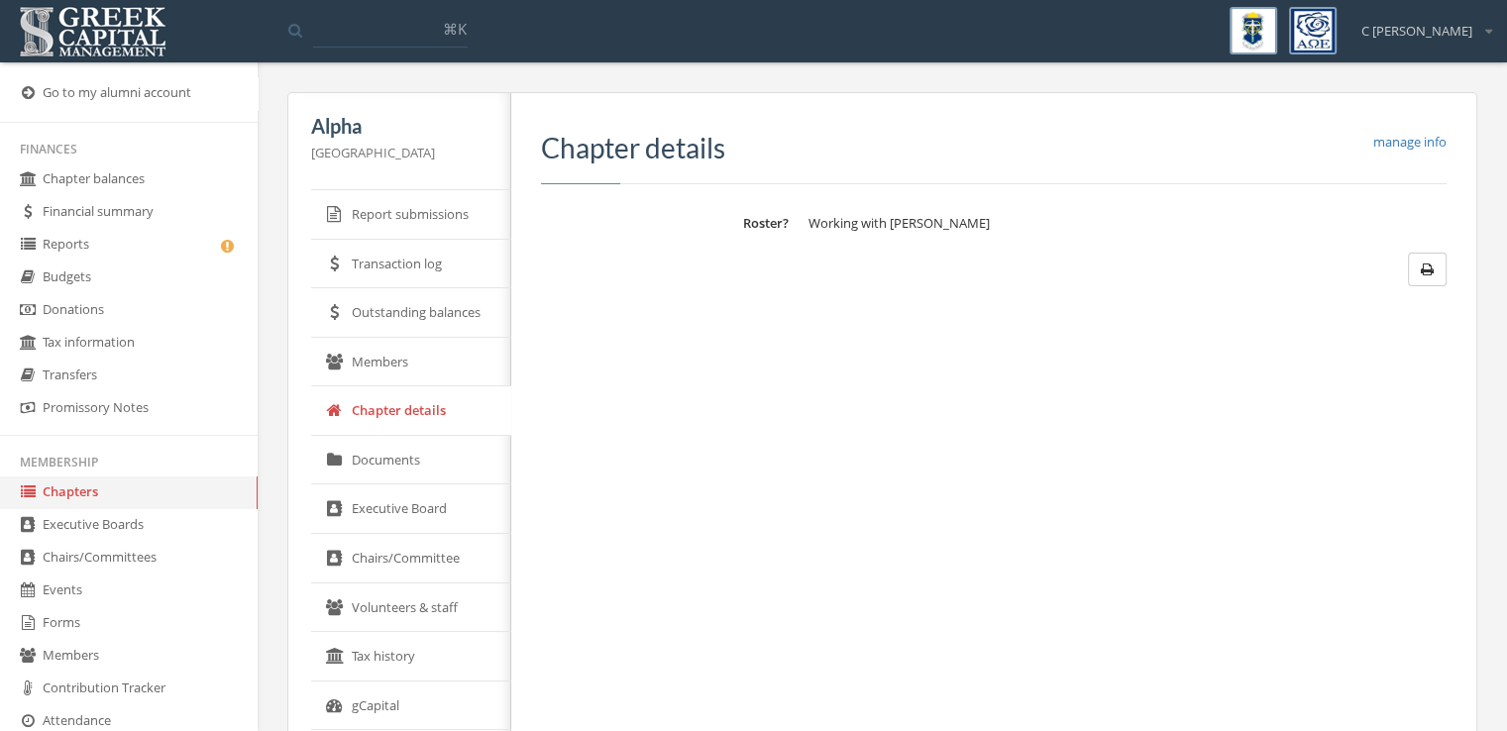
click at [422, 471] on link "Documents" at bounding box center [411, 461] width 200 height 50
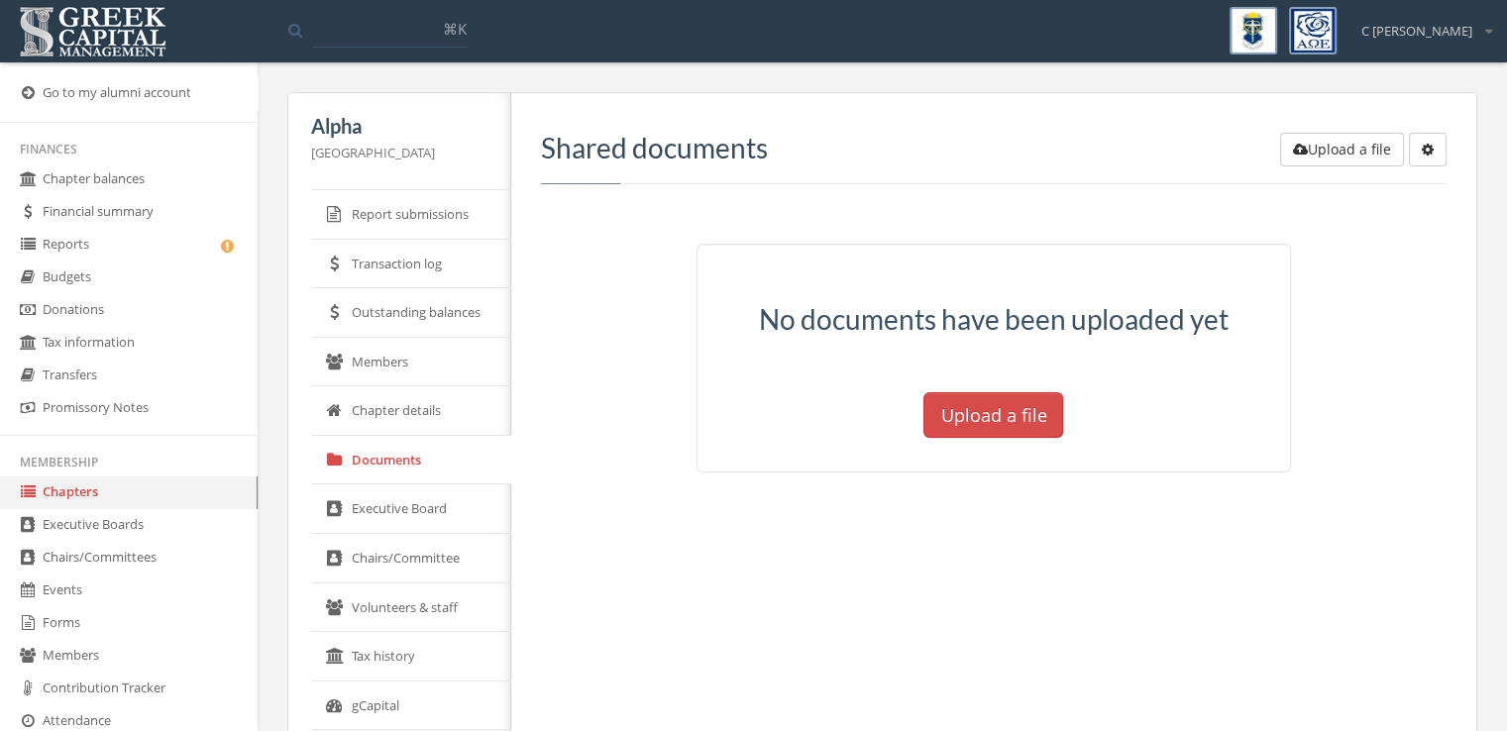
click at [1431, 143] on icon "button" at bounding box center [1428, 150] width 12 height 14
click at [1289, 223] on hr at bounding box center [992, 229] width 593 height 30
click at [1437, 140] on button "button" at bounding box center [1428, 150] width 38 height 34
click at [716, 527] on div "Upload a file Create subfolder Shared documents No documents have been uploaded…" at bounding box center [986, 577] width 950 height 968
click at [449, 508] on link "Executive Board" at bounding box center [411, 509] width 200 height 50
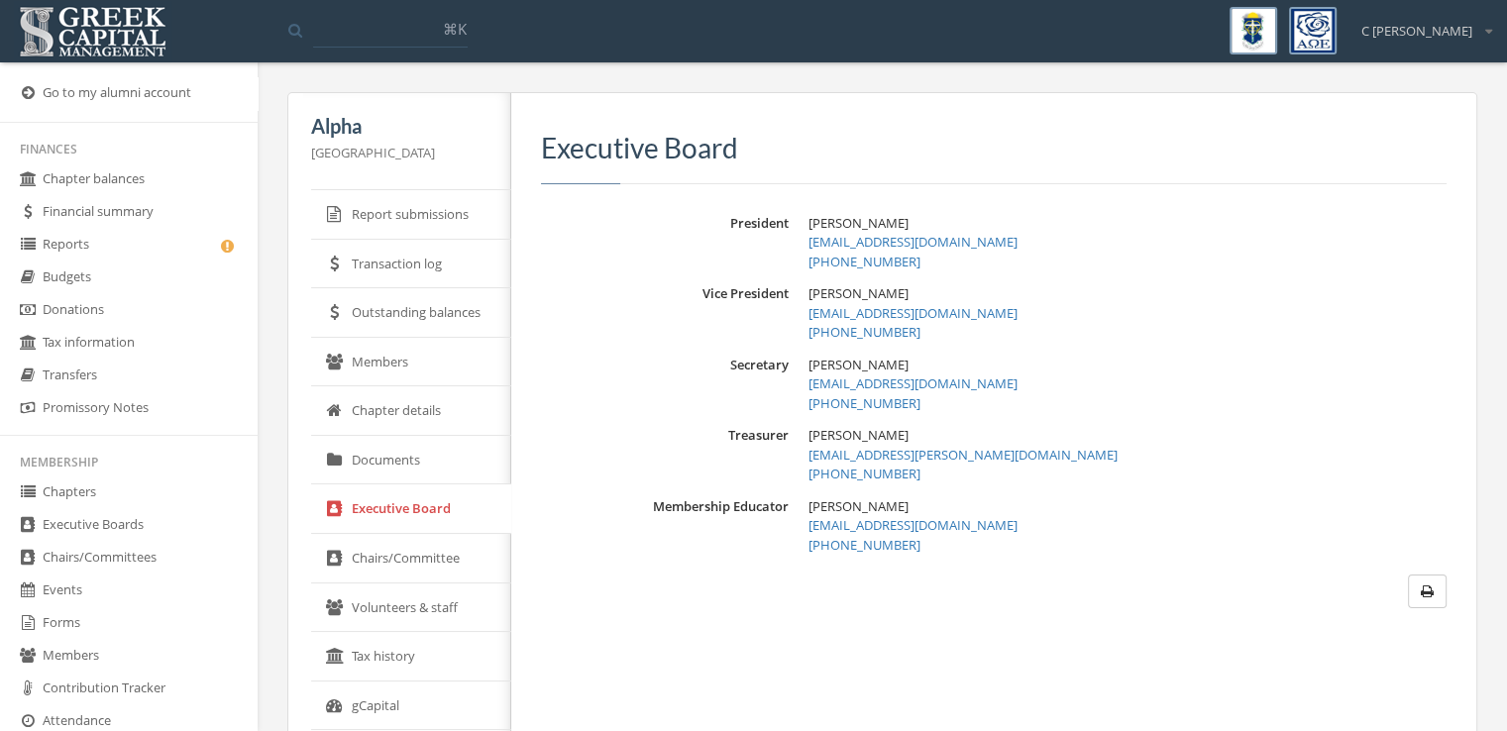
click at [409, 553] on link "Chairs/Committee" at bounding box center [411, 559] width 200 height 50
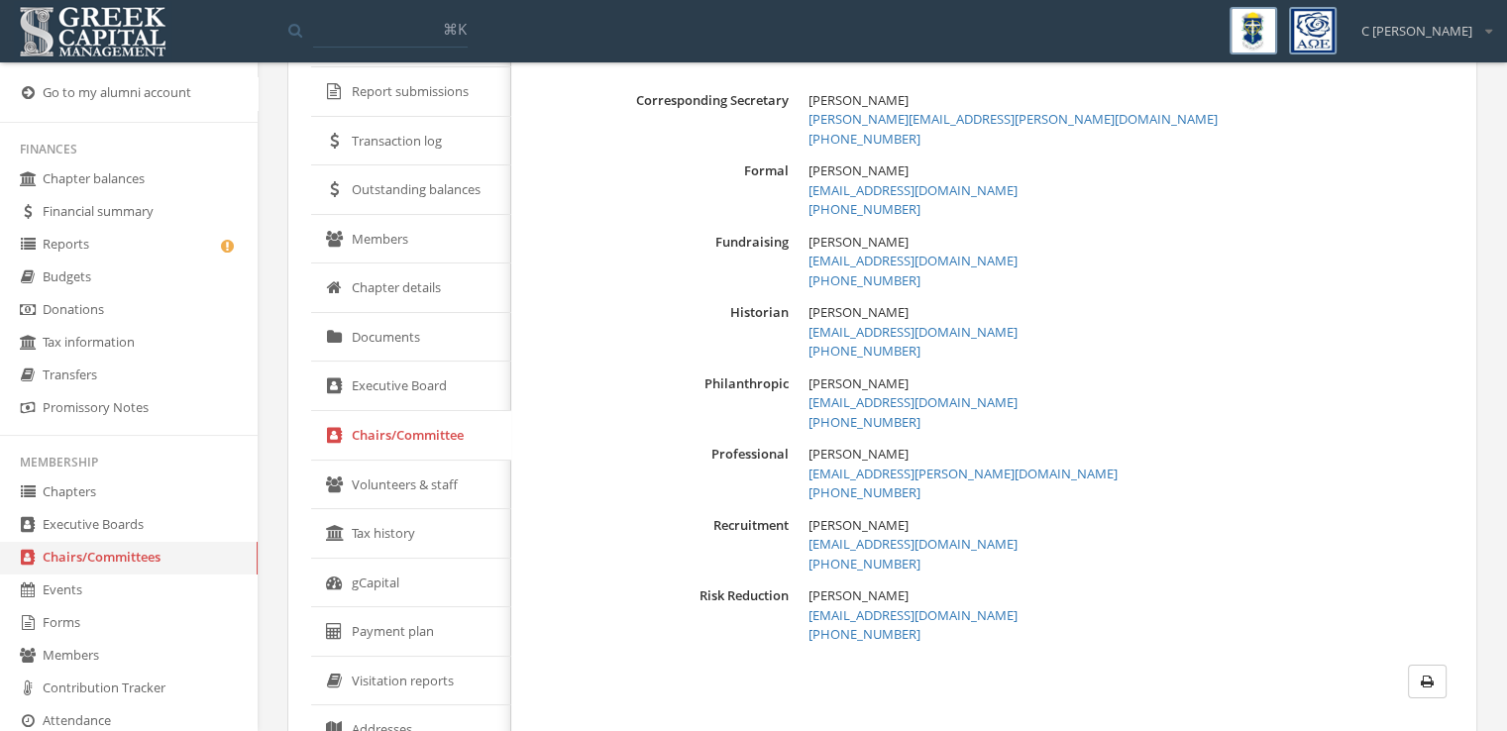
scroll to position [259, 0]
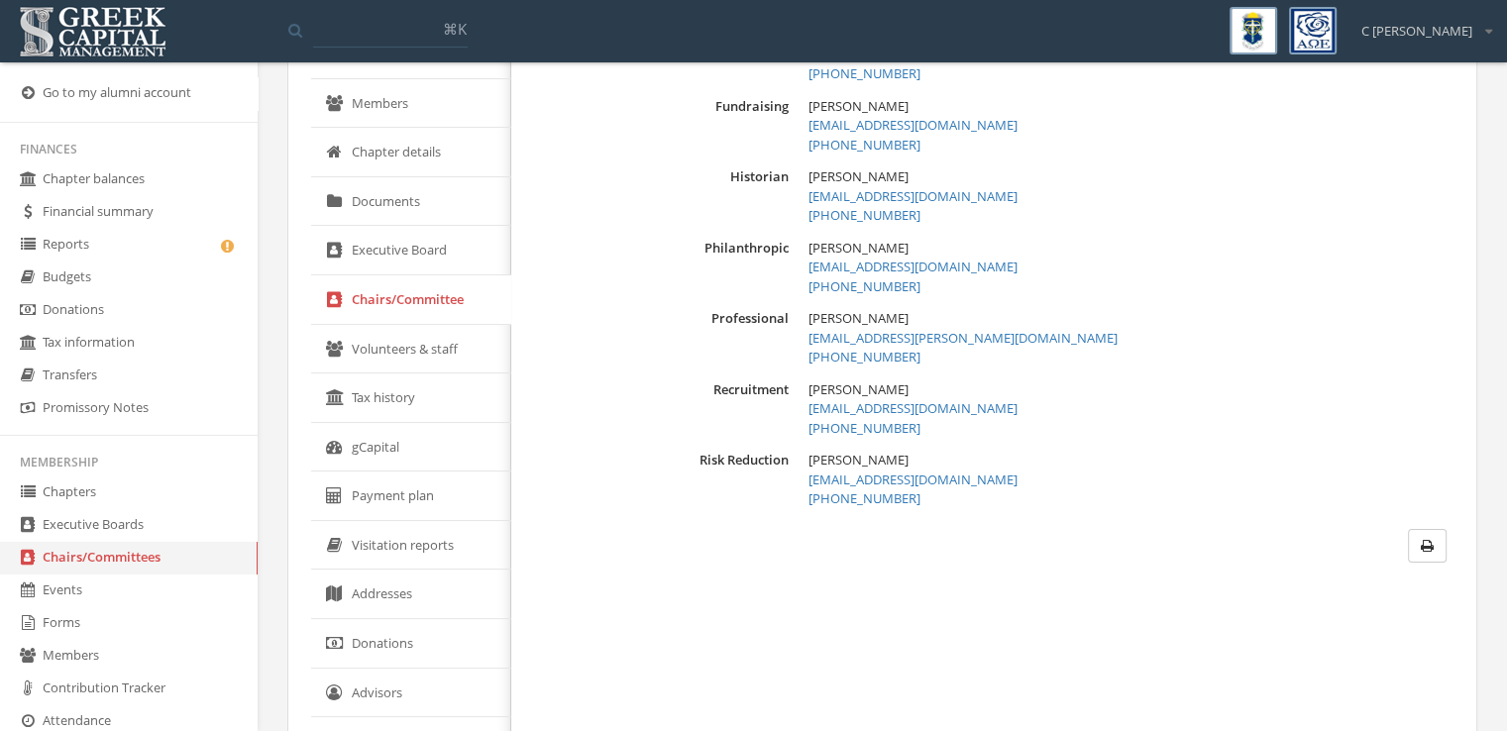
click at [441, 346] on link "Volunteers & staff" at bounding box center [411, 350] width 200 height 50
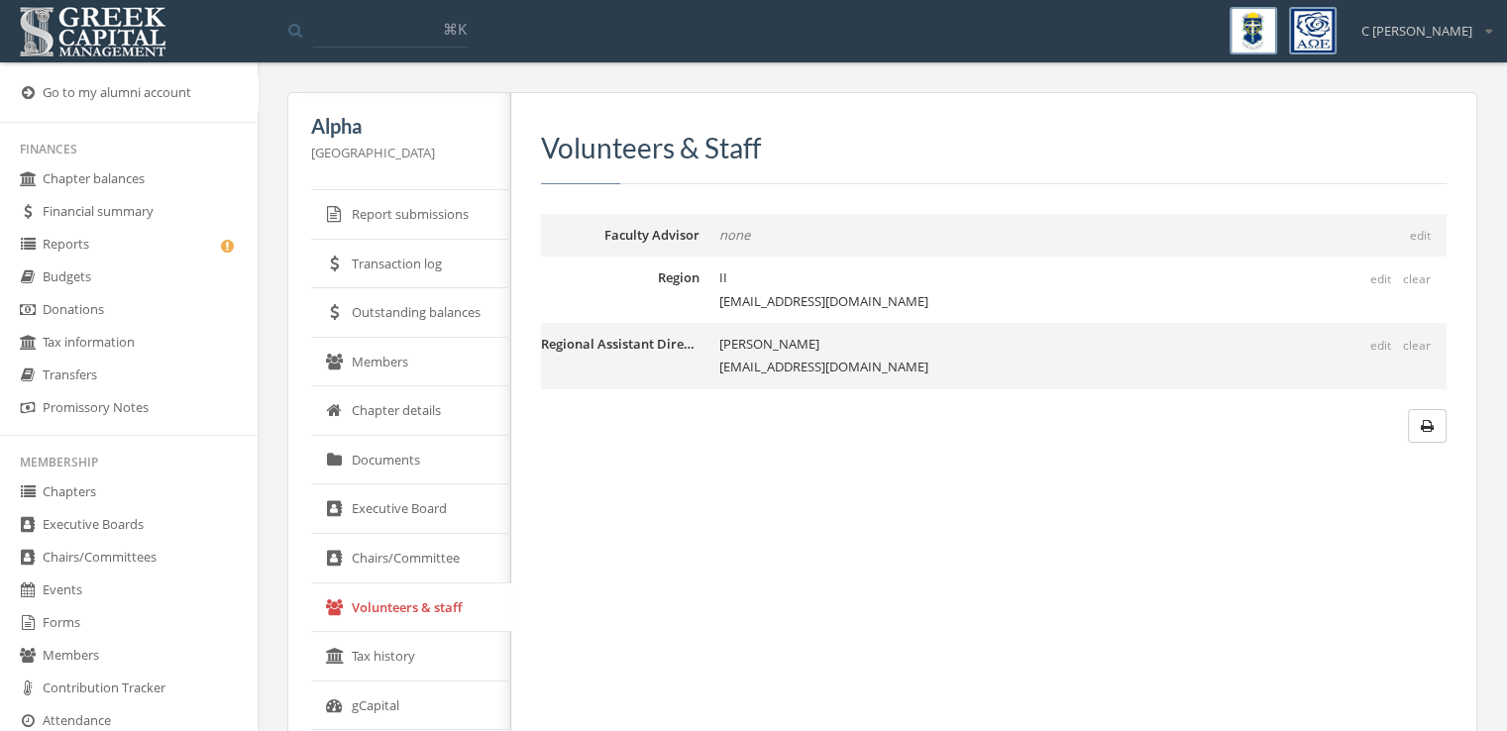
click at [400, 649] on link "Tax history" at bounding box center [411, 657] width 200 height 50
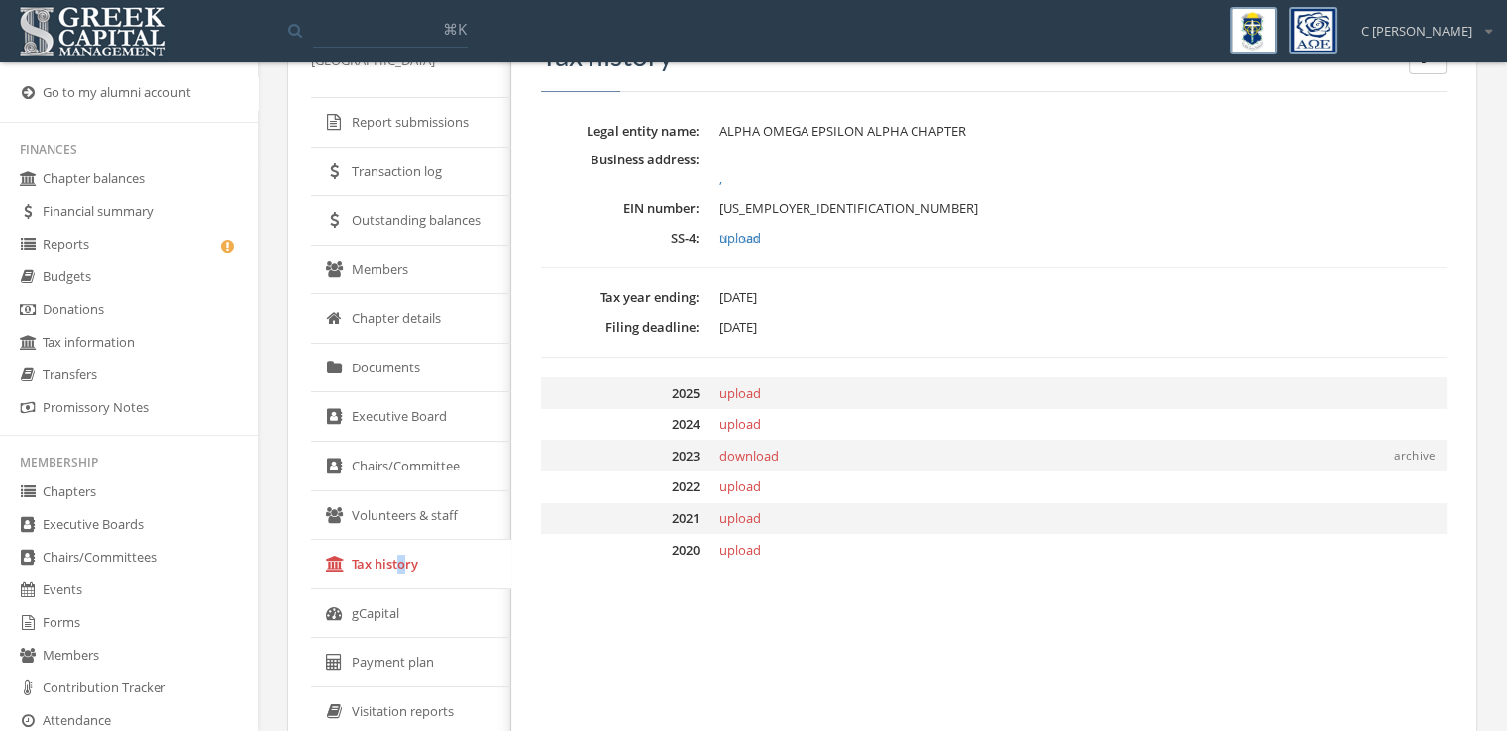
scroll to position [97, 0]
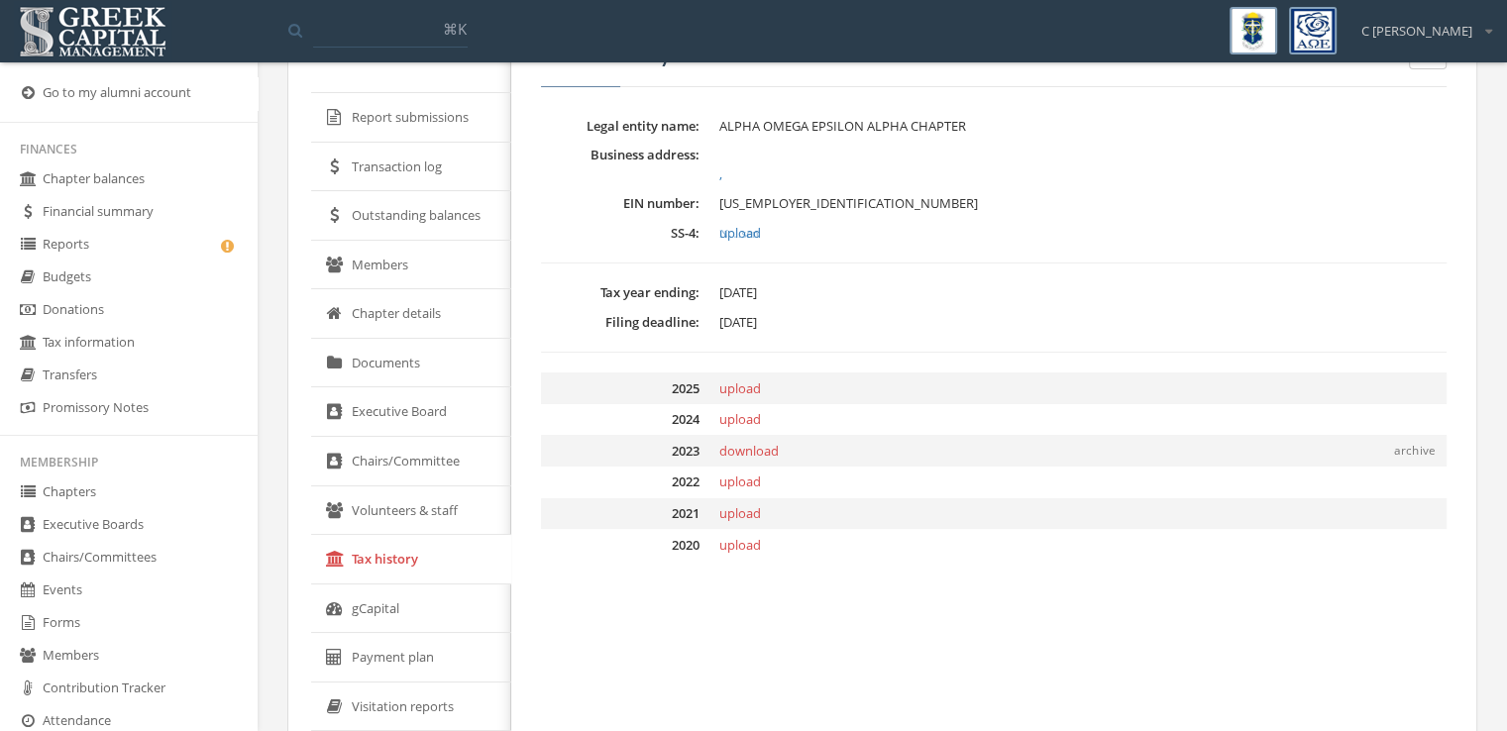
click at [405, 625] on link "gCapital" at bounding box center [411, 610] width 200 height 50
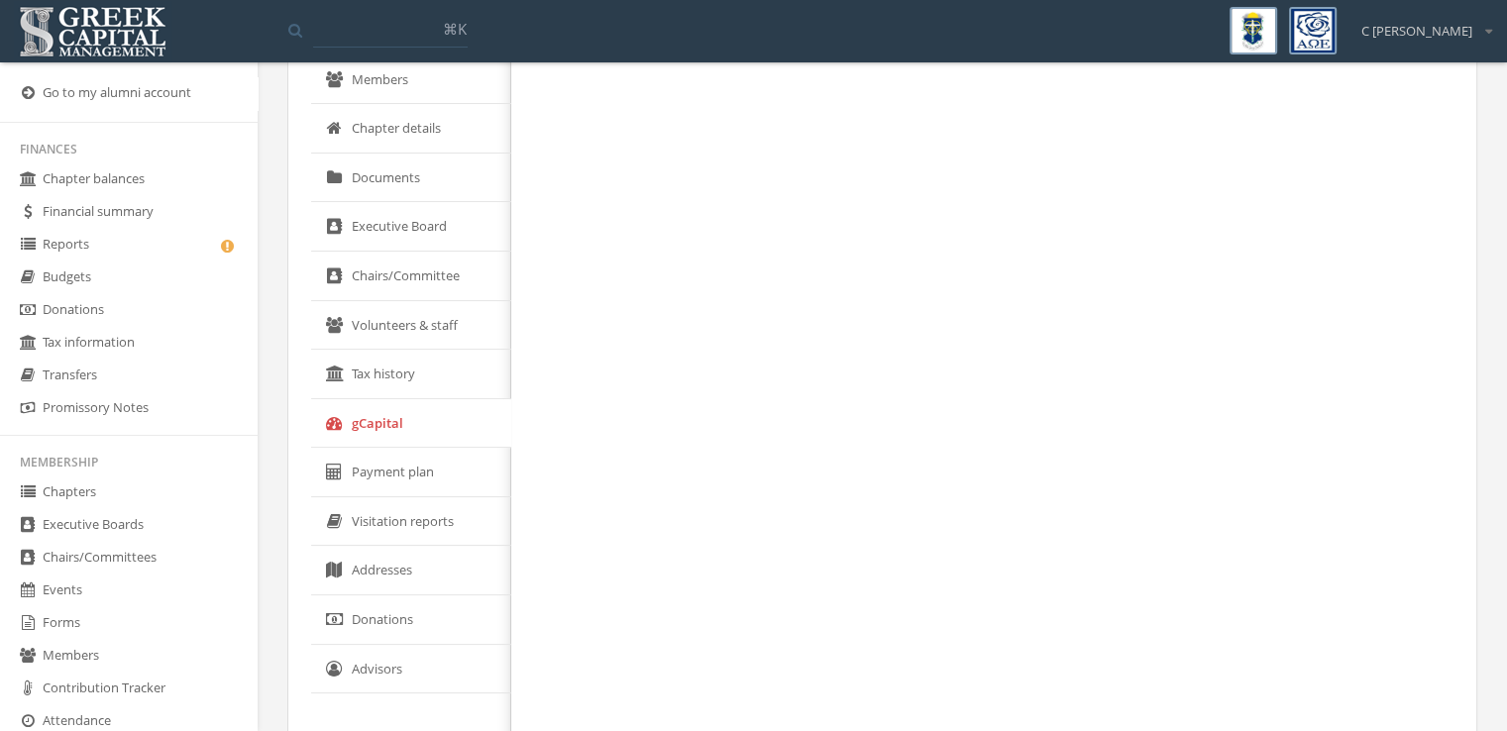
scroll to position [283, 0]
click at [432, 474] on link "Payment plan" at bounding box center [411, 472] width 200 height 50
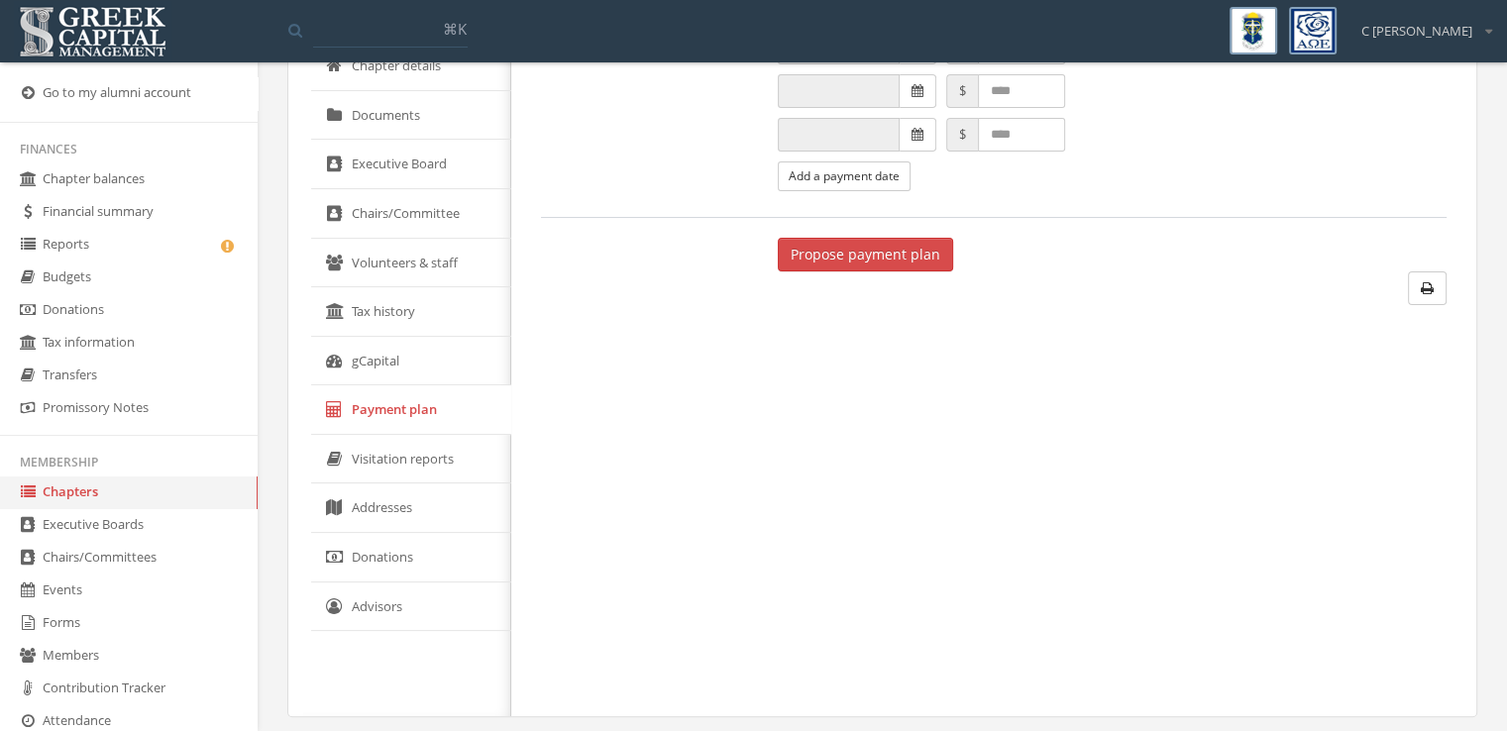
scroll to position [353, 0]
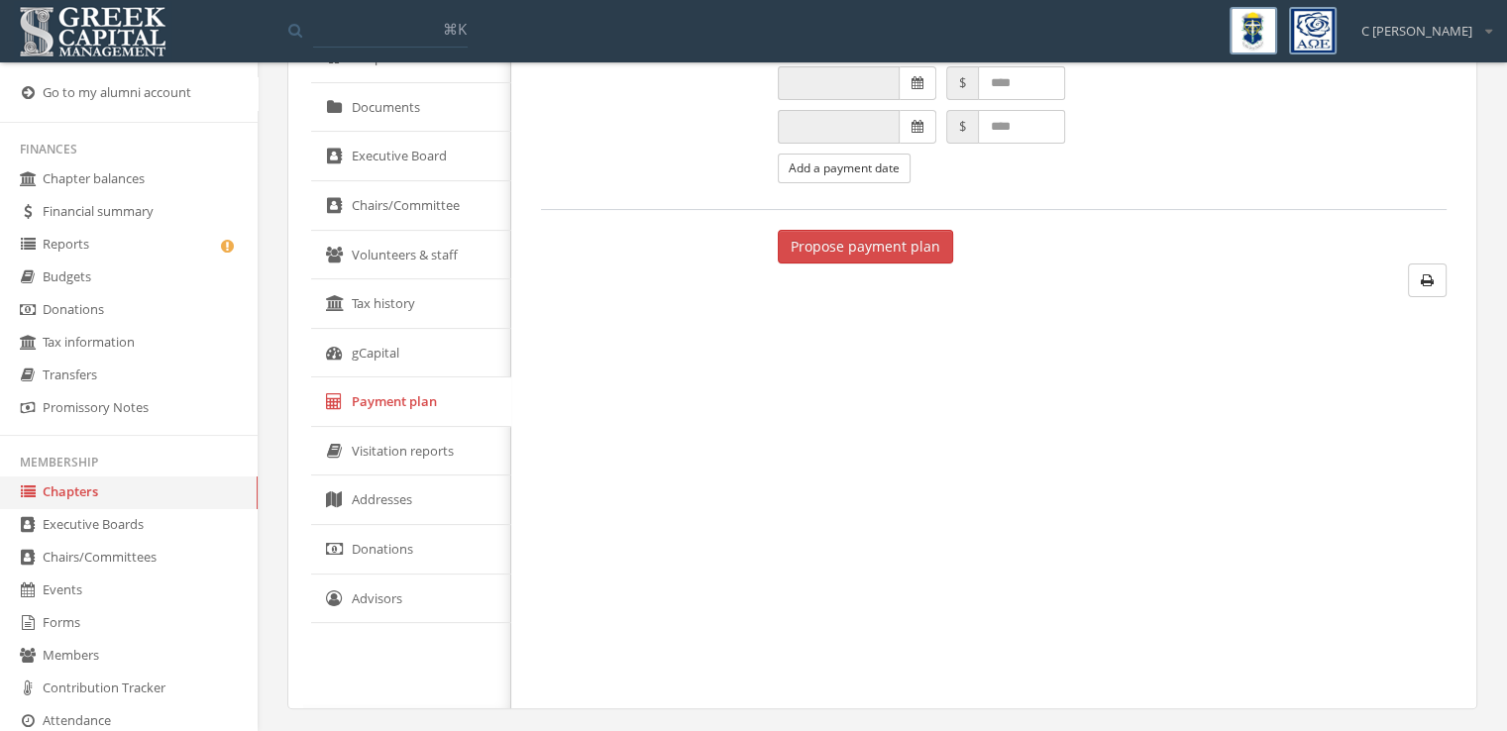
click at [464, 462] on link "Visitation reports" at bounding box center [411, 452] width 200 height 50
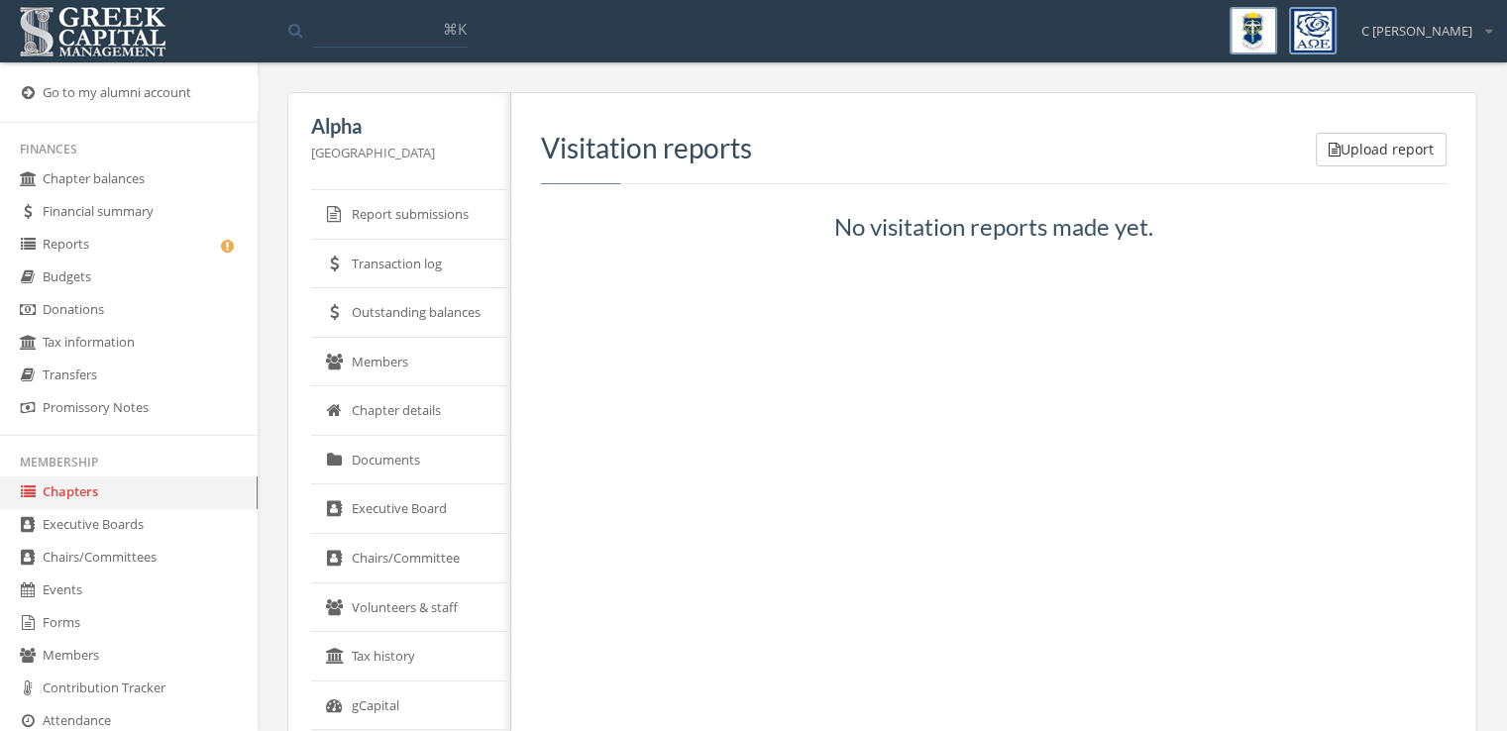
click at [1372, 145] on button "Upload report" at bounding box center [1381, 150] width 131 height 34
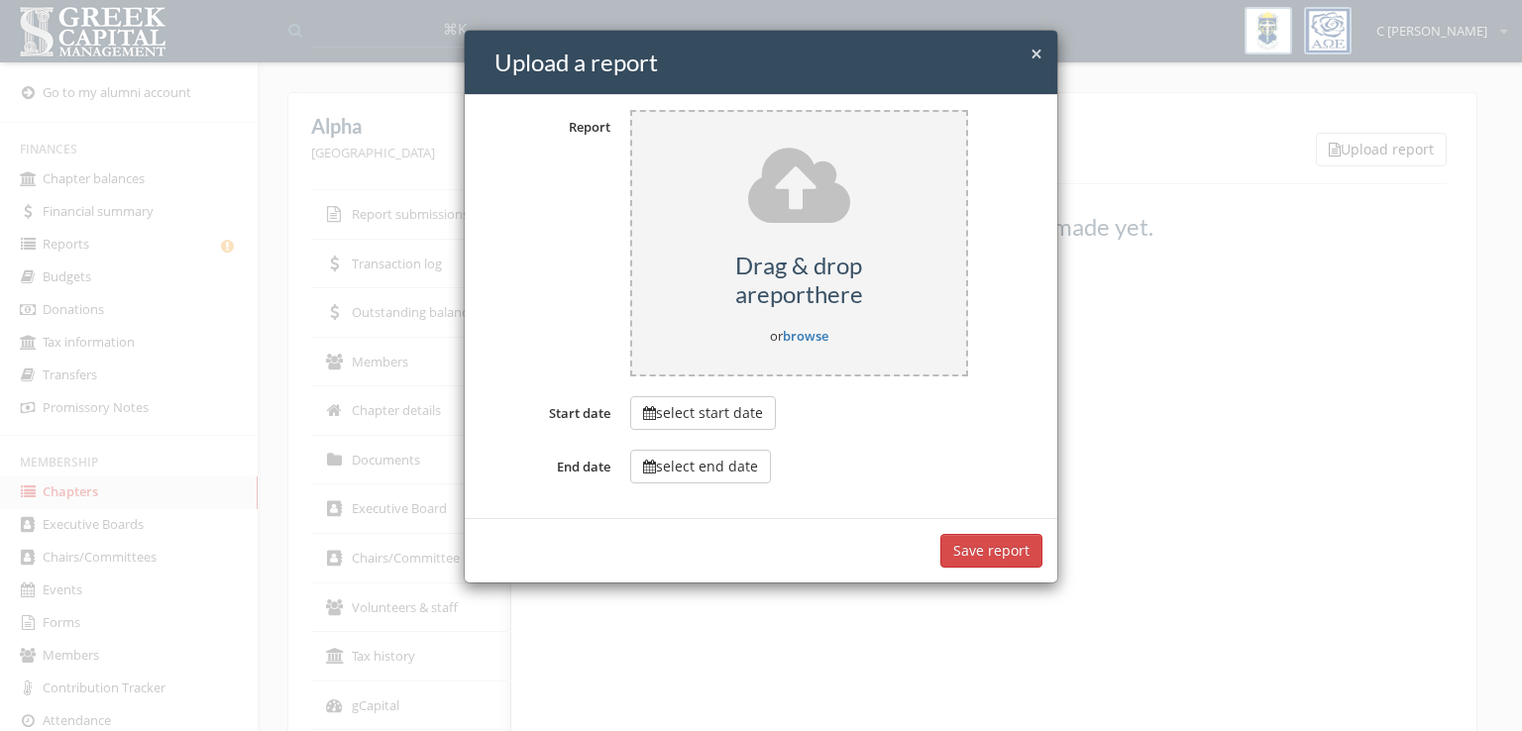
click at [1040, 49] on span "×" at bounding box center [1036, 54] width 12 height 28
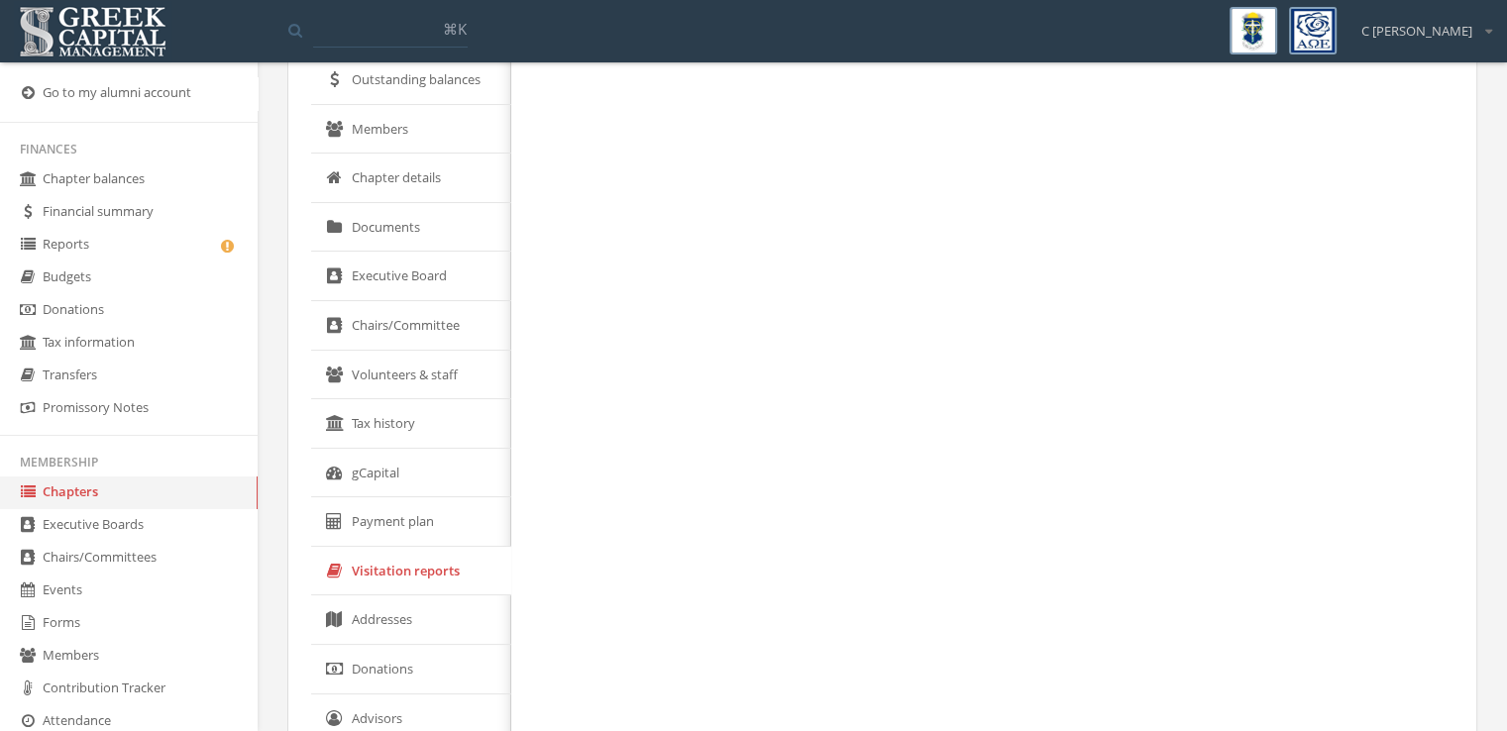
scroll to position [353, 0]
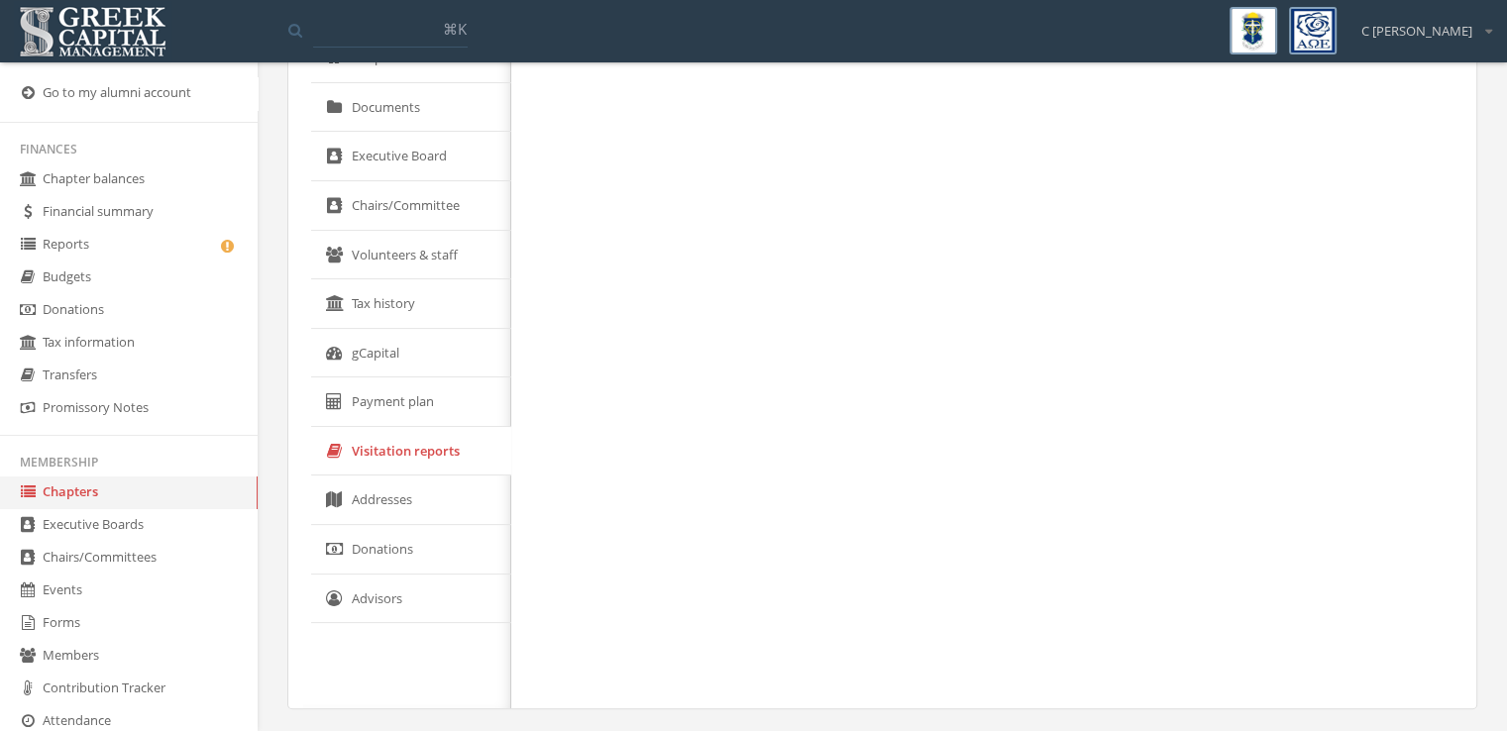
click at [392, 508] on link "Addresses" at bounding box center [411, 501] width 200 height 50
click at [407, 558] on link "Donations" at bounding box center [411, 550] width 200 height 50
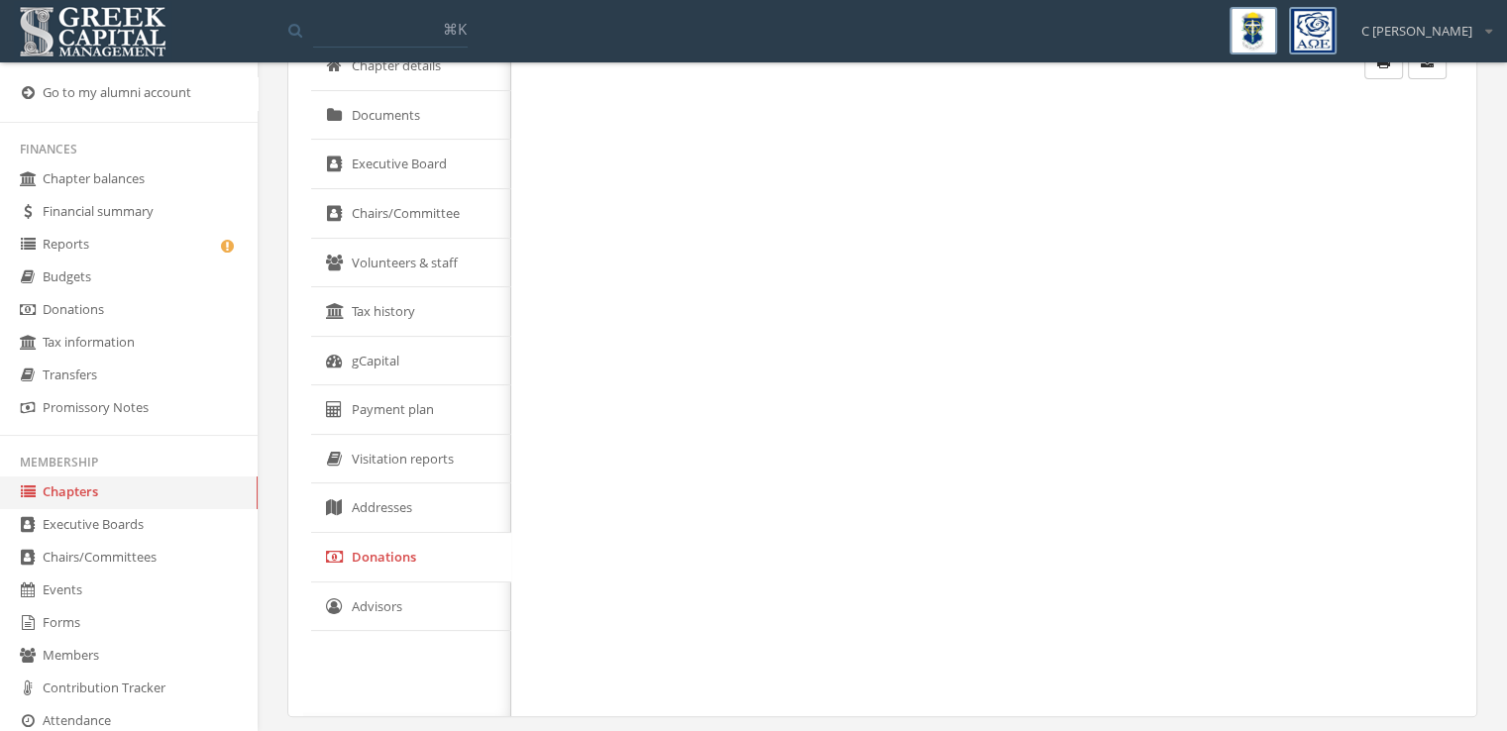
scroll to position [353, 0]
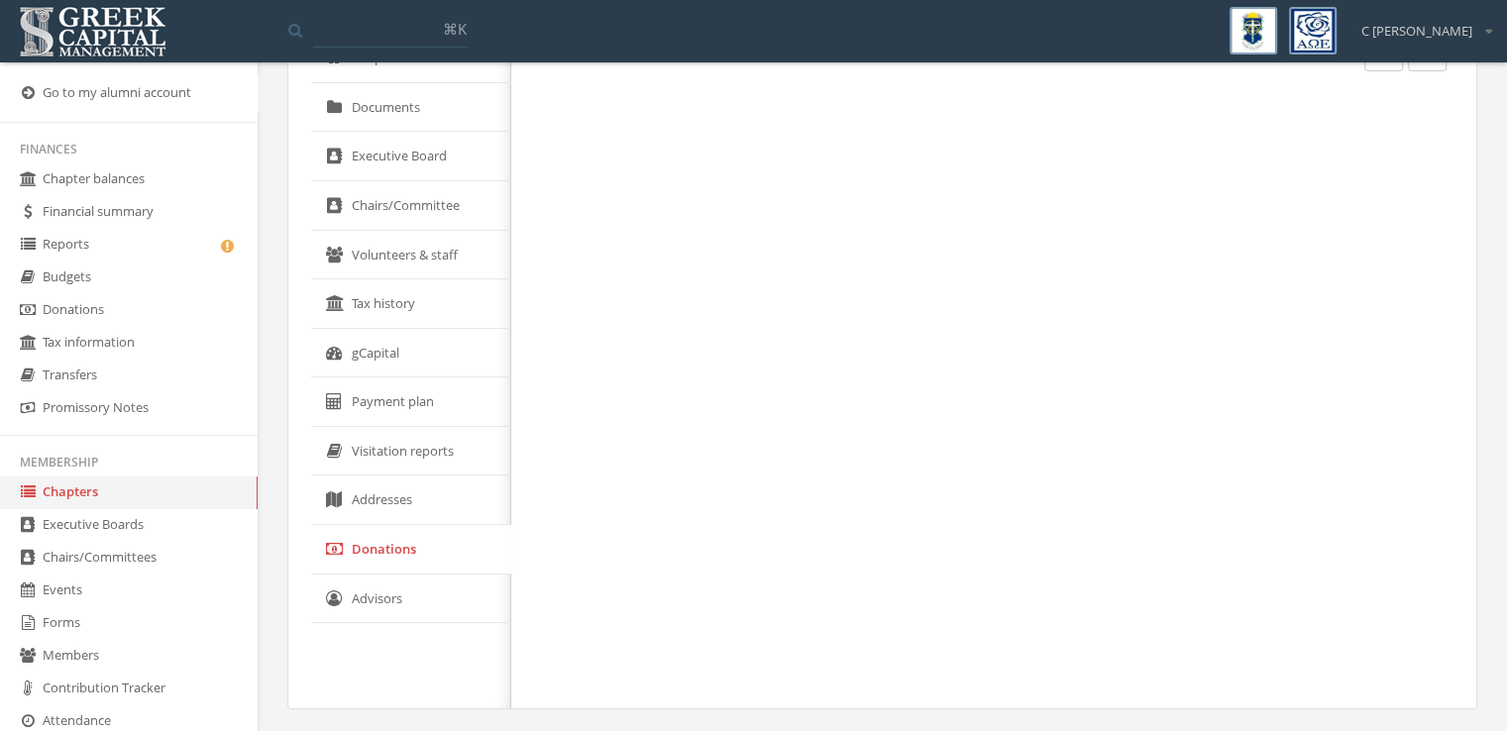
click at [476, 592] on link "Advisors" at bounding box center [411, 600] width 200 height 50
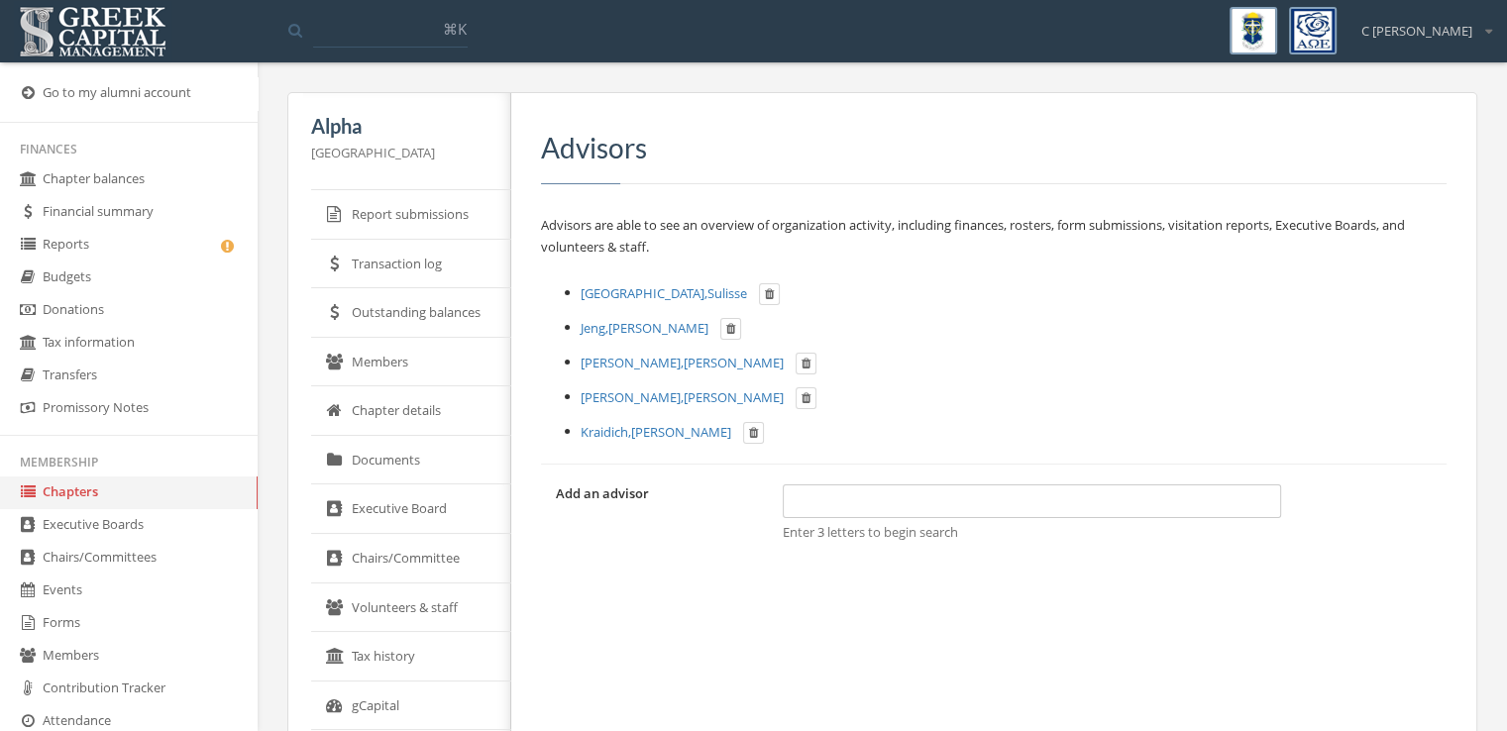
click at [112, 651] on link "Members" at bounding box center [129, 656] width 258 height 33
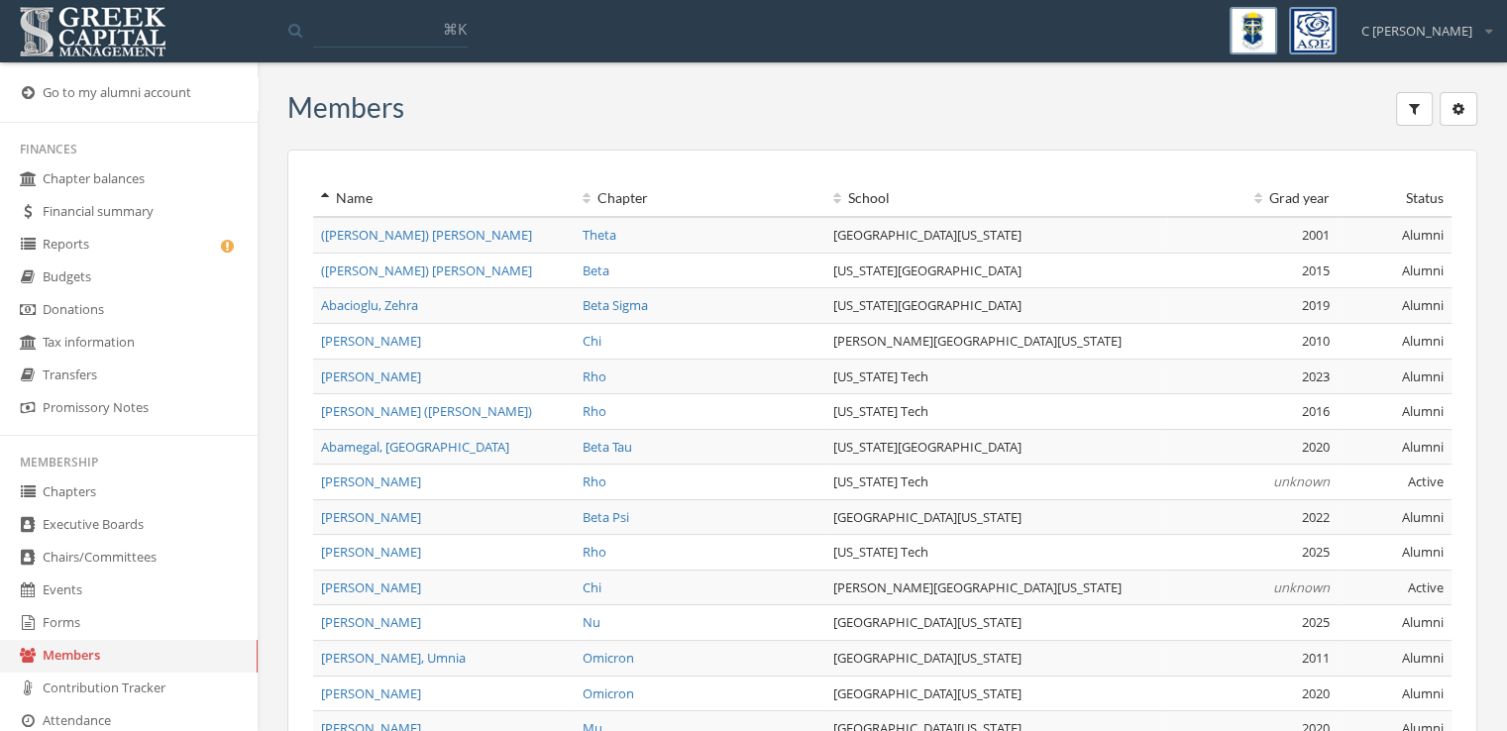
click at [139, 497] on link "Chapters" at bounding box center [129, 493] width 258 height 33
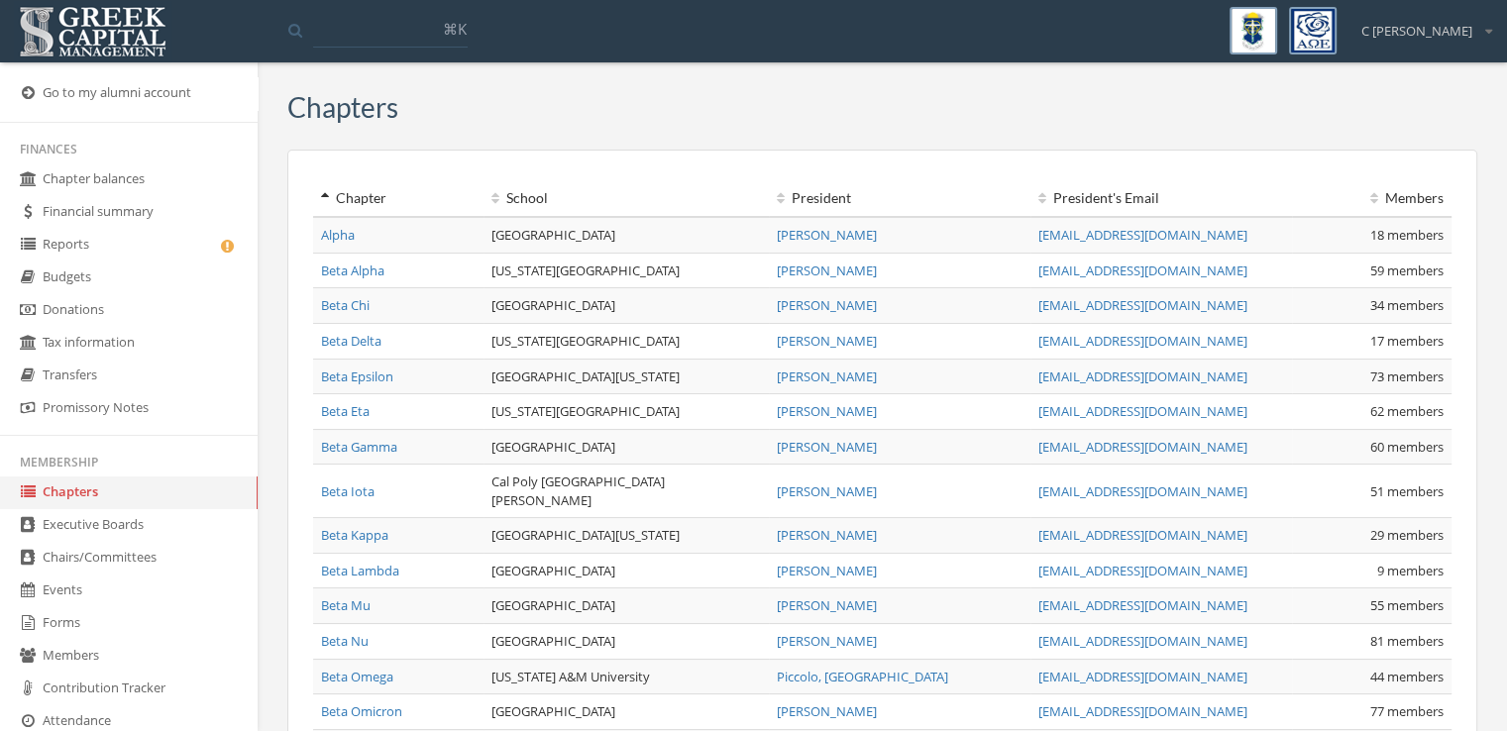
click at [841, 235] on link "[PERSON_NAME]" at bounding box center [827, 235] width 100 height 18
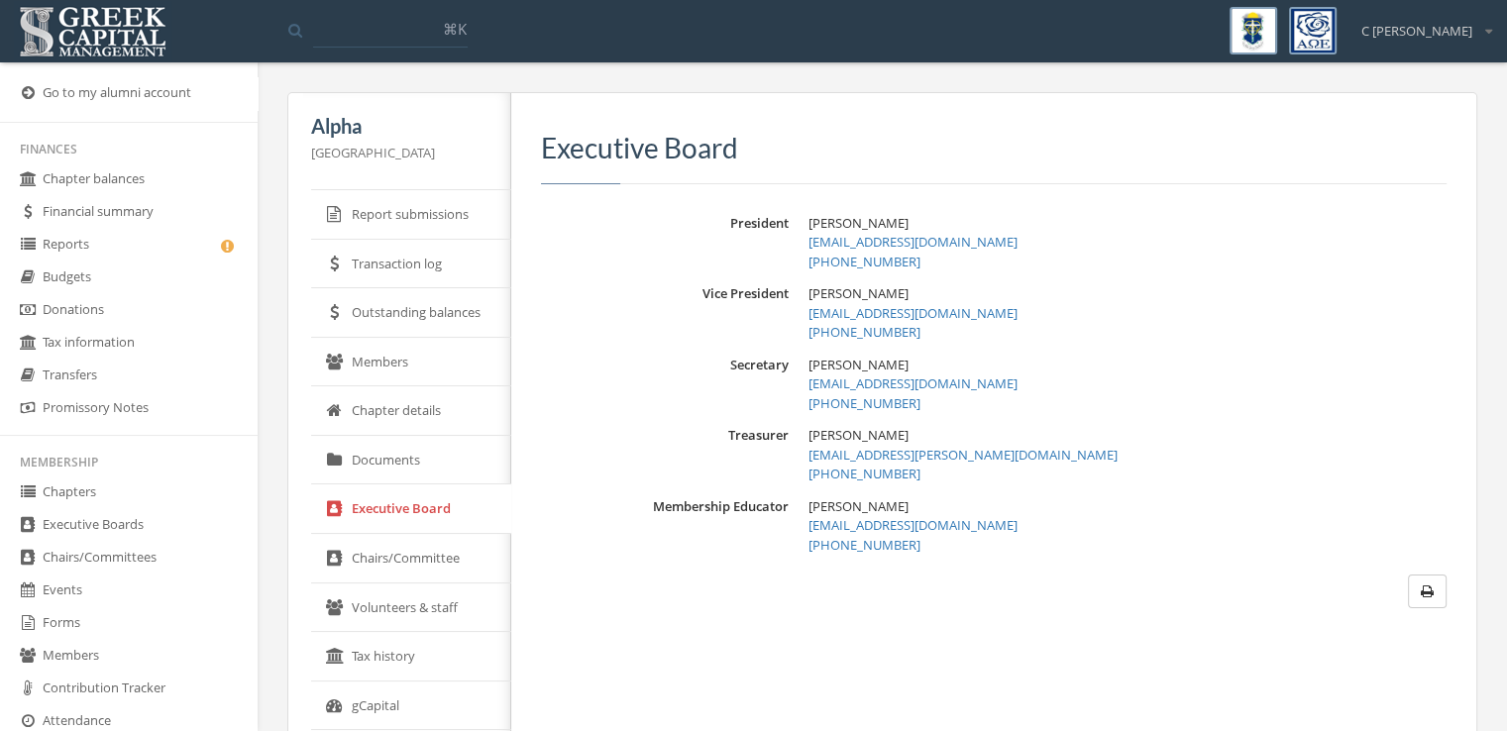
click at [394, 370] on link "Members" at bounding box center [411, 363] width 200 height 50
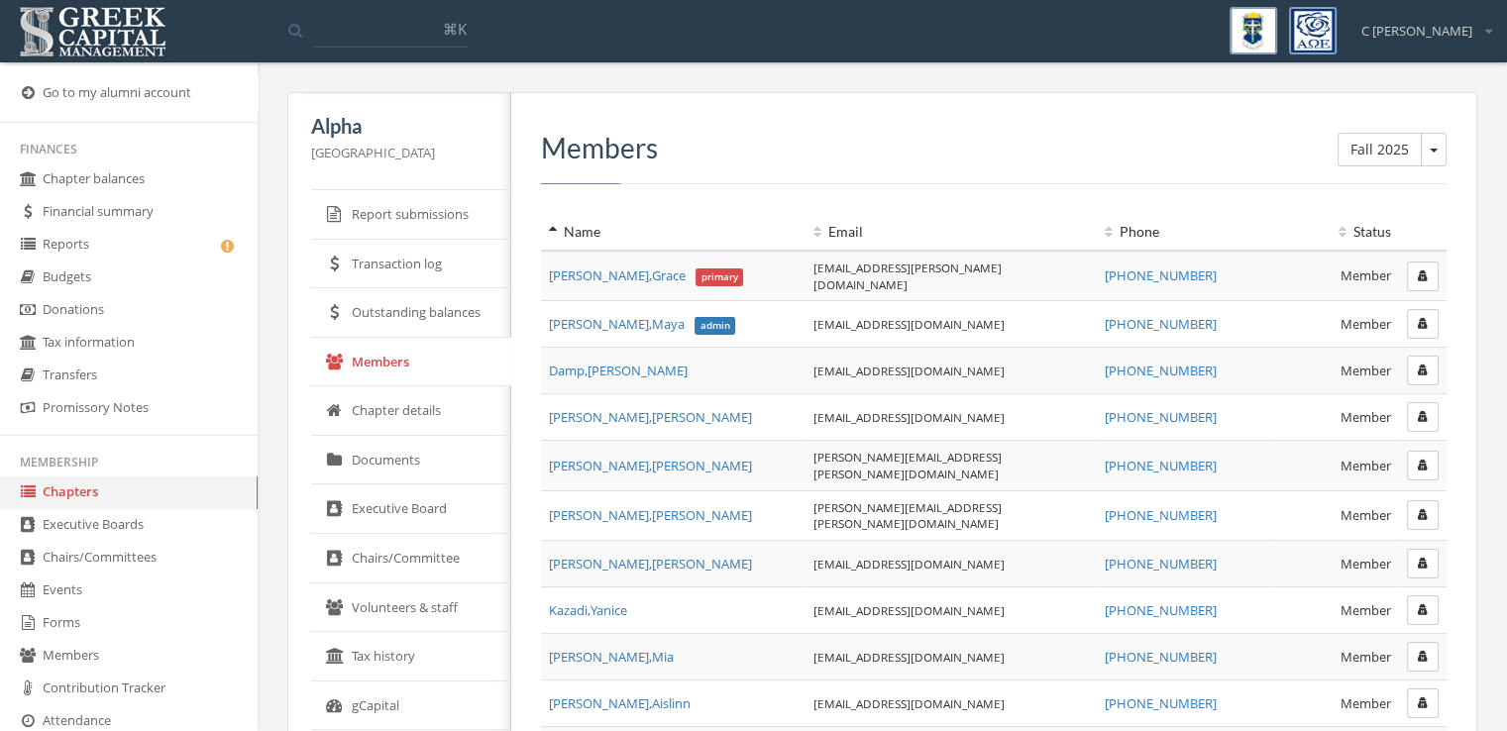
click at [1420, 270] on icon "button" at bounding box center [1423, 276] width 10 height 12
